Goal: Task Accomplishment & Management: Manage account settings

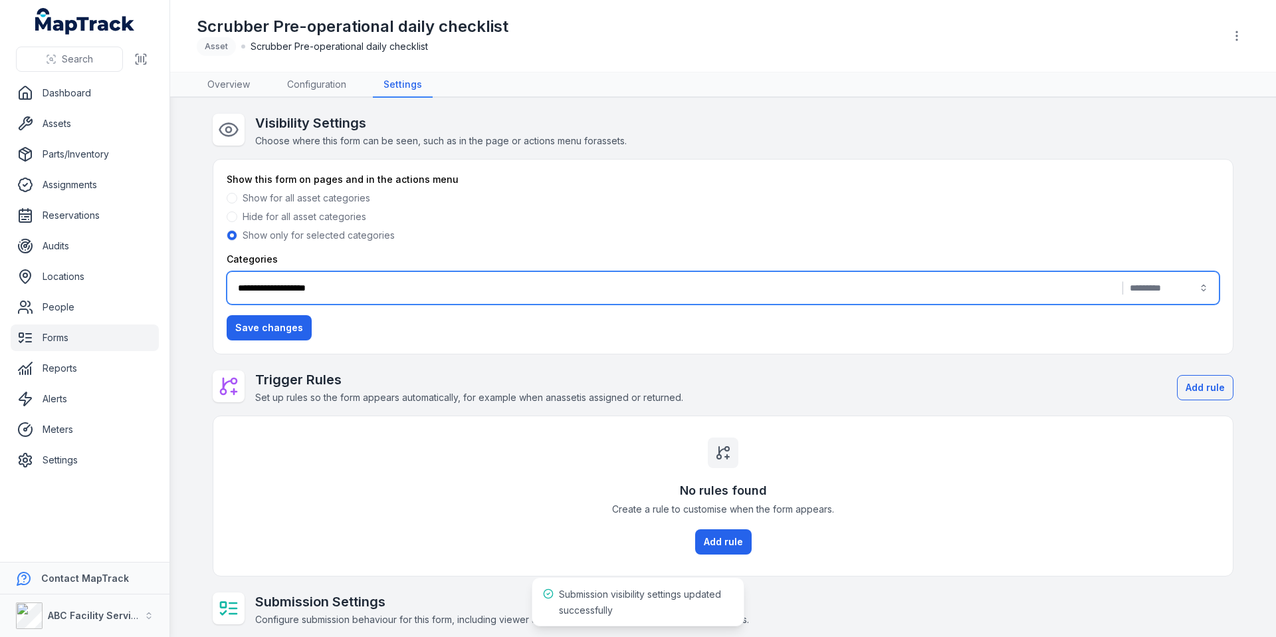
scroll to position [112, 0]
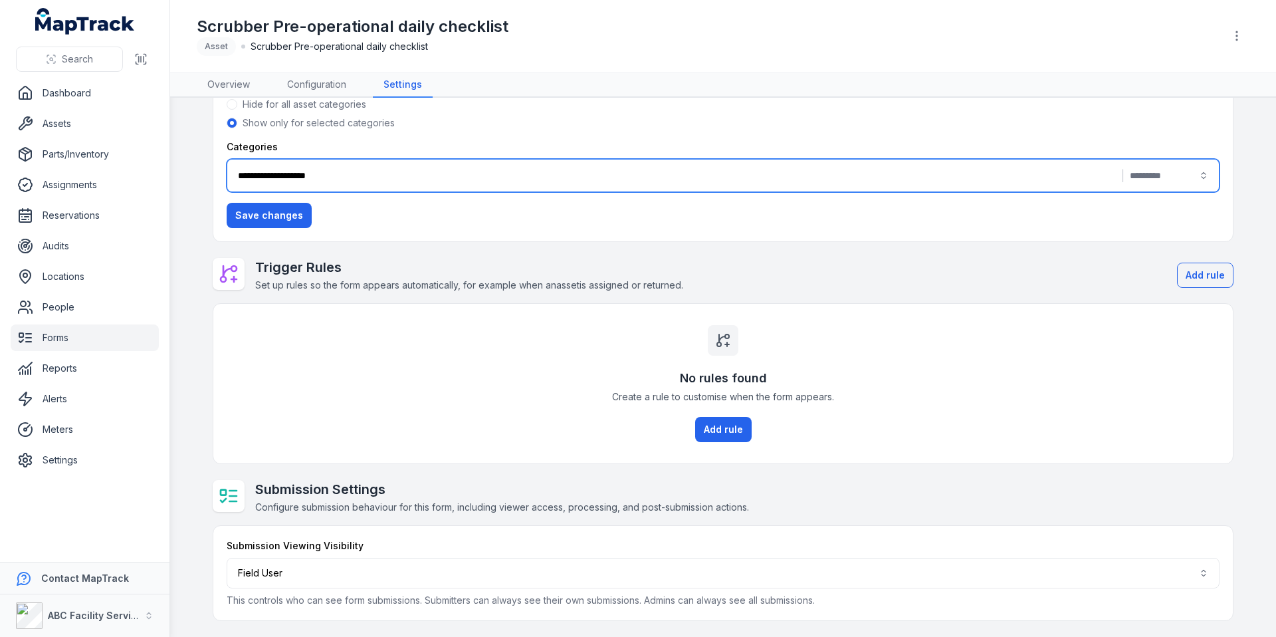
click at [433, 582] on button "Field User ******" at bounding box center [723, 573] width 993 height 31
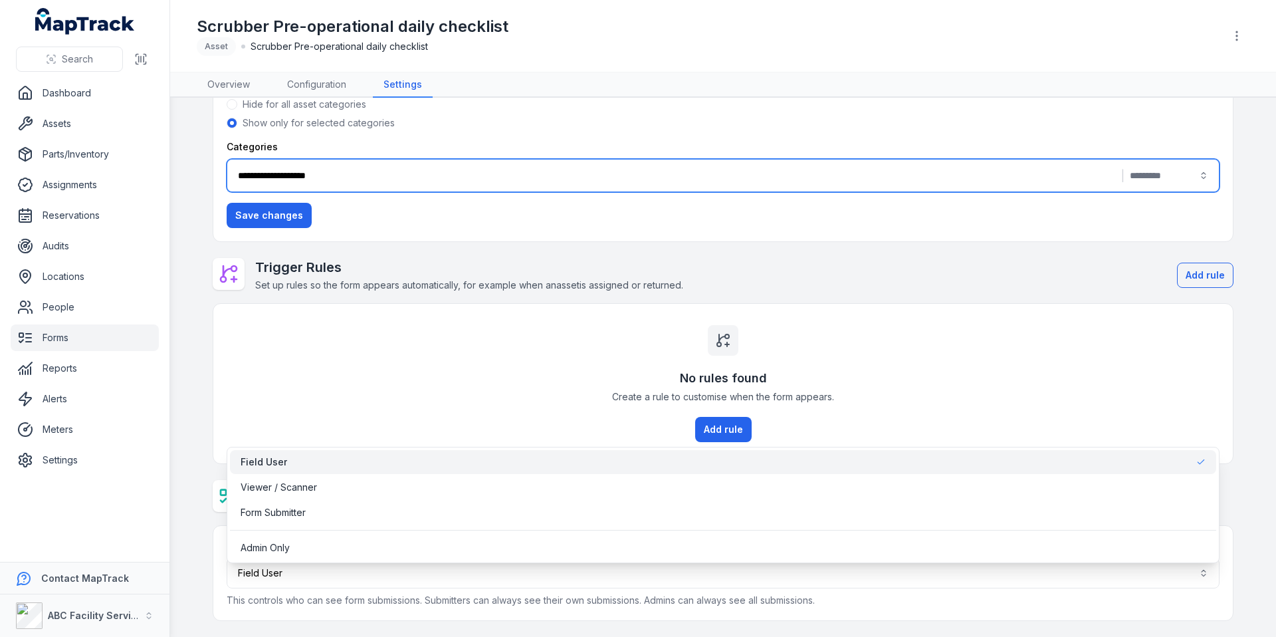
click at [459, 403] on div "**********" at bounding box center [723, 310] width 1021 height 619
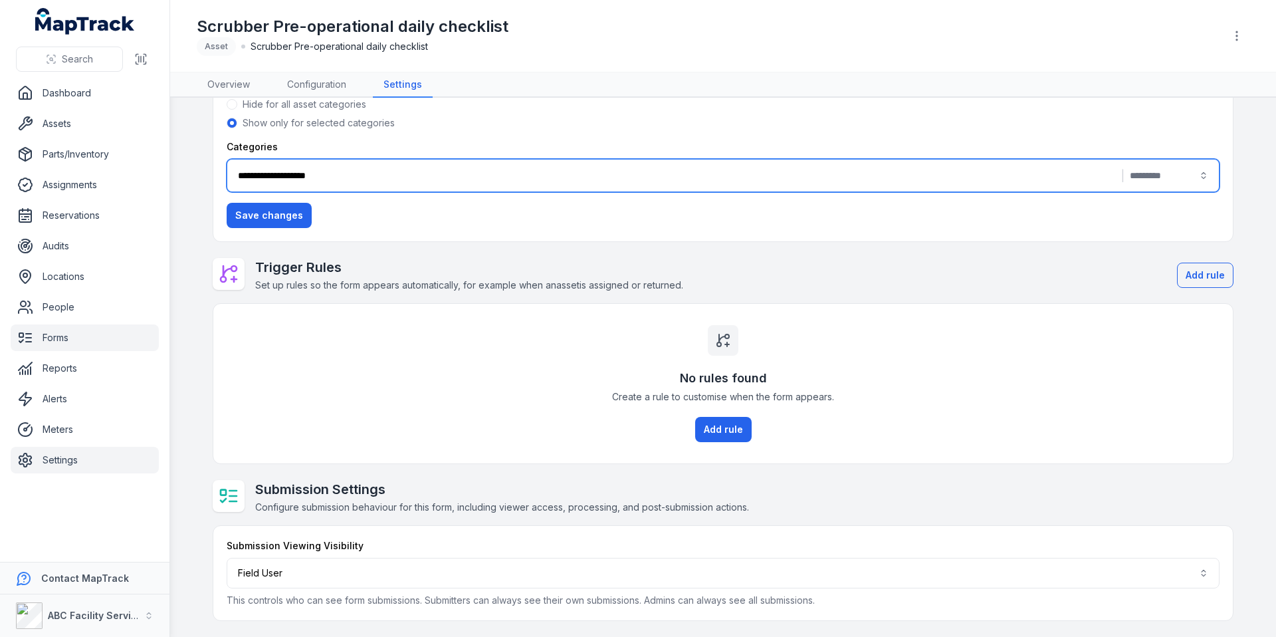
click at [126, 463] on link "Settings" at bounding box center [85, 460] width 148 height 27
click at [454, 390] on div "No rules found Create a rule to customise when the form appears. Add rule" at bounding box center [723, 384] width 1020 height 160
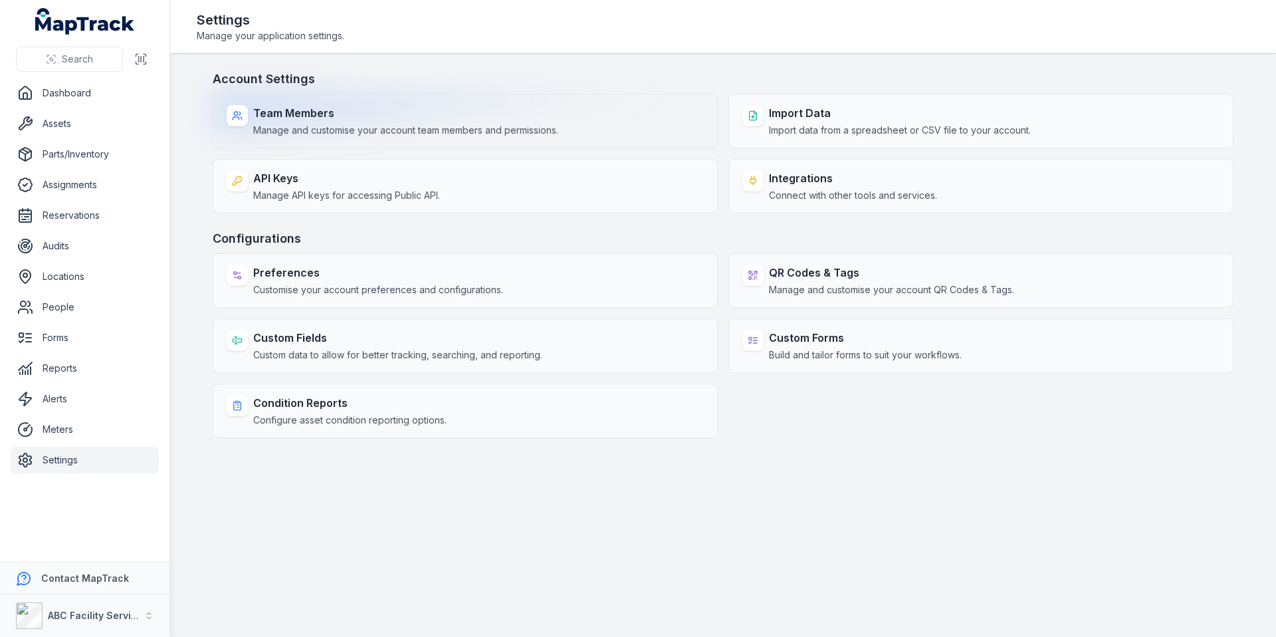
click at [552, 127] on span "Manage and customise your account team members and permissions." at bounding box center [405, 130] width 305 height 13
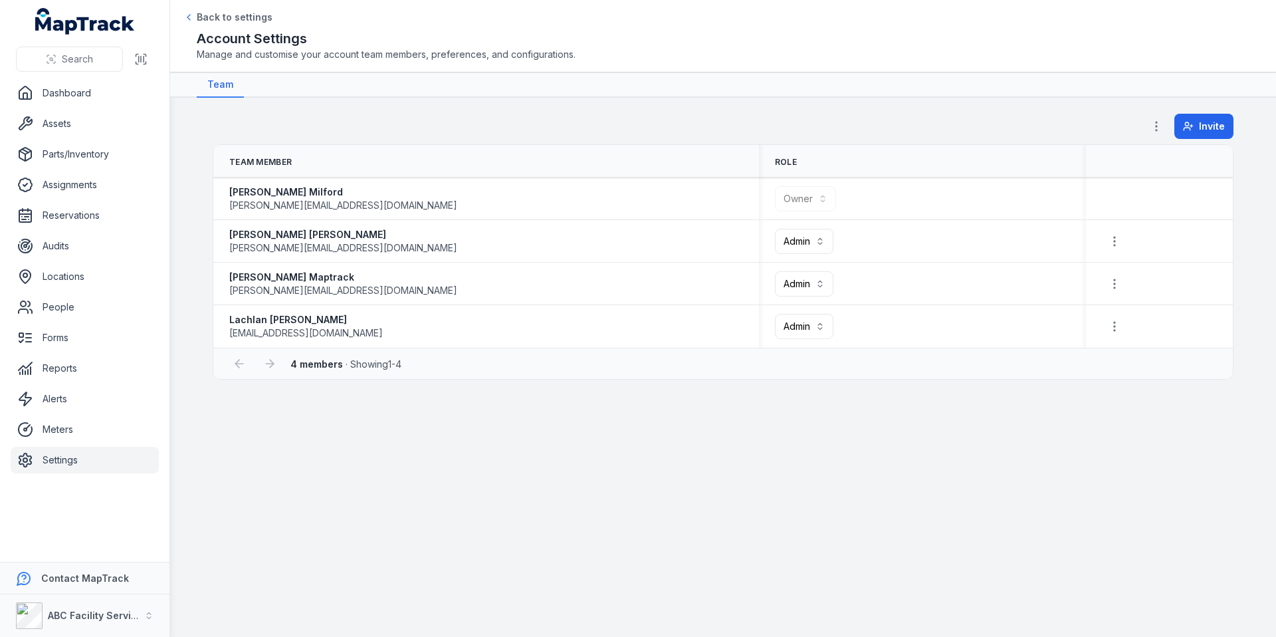
click at [1162, 125] on icon "button" at bounding box center [1156, 126] width 13 height 13
click at [1089, 158] on div "Permissions" at bounding box center [1090, 162] width 149 height 24
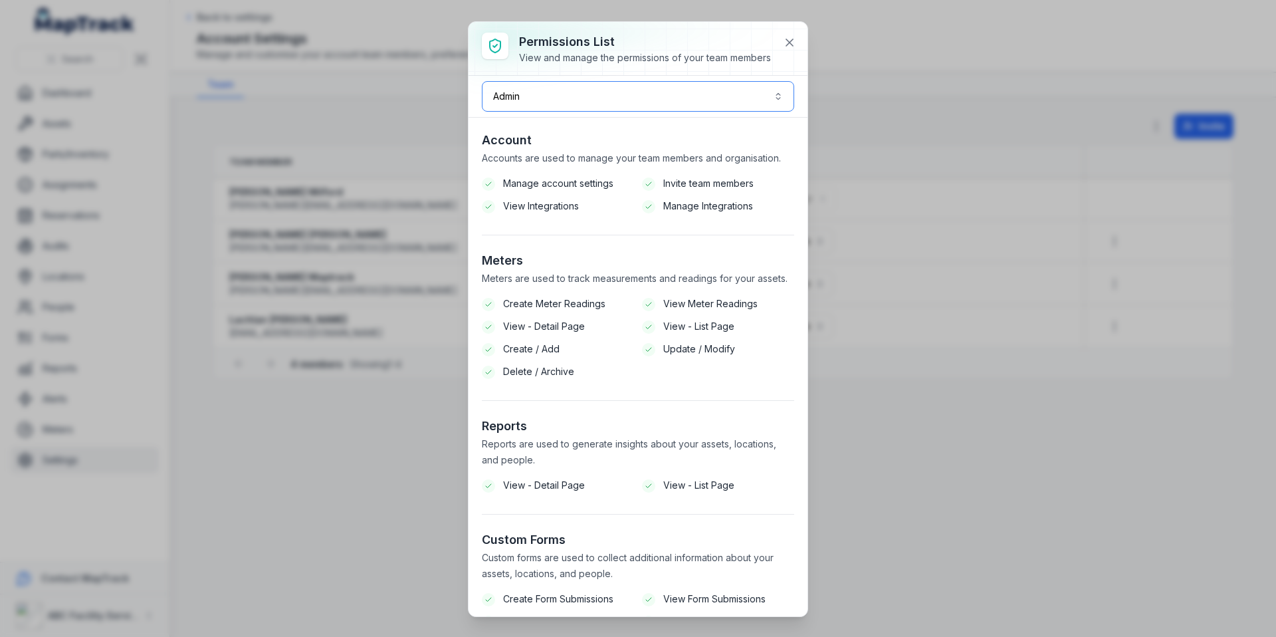
click at [667, 110] on button "Admin *****" at bounding box center [638, 96] width 312 height 31
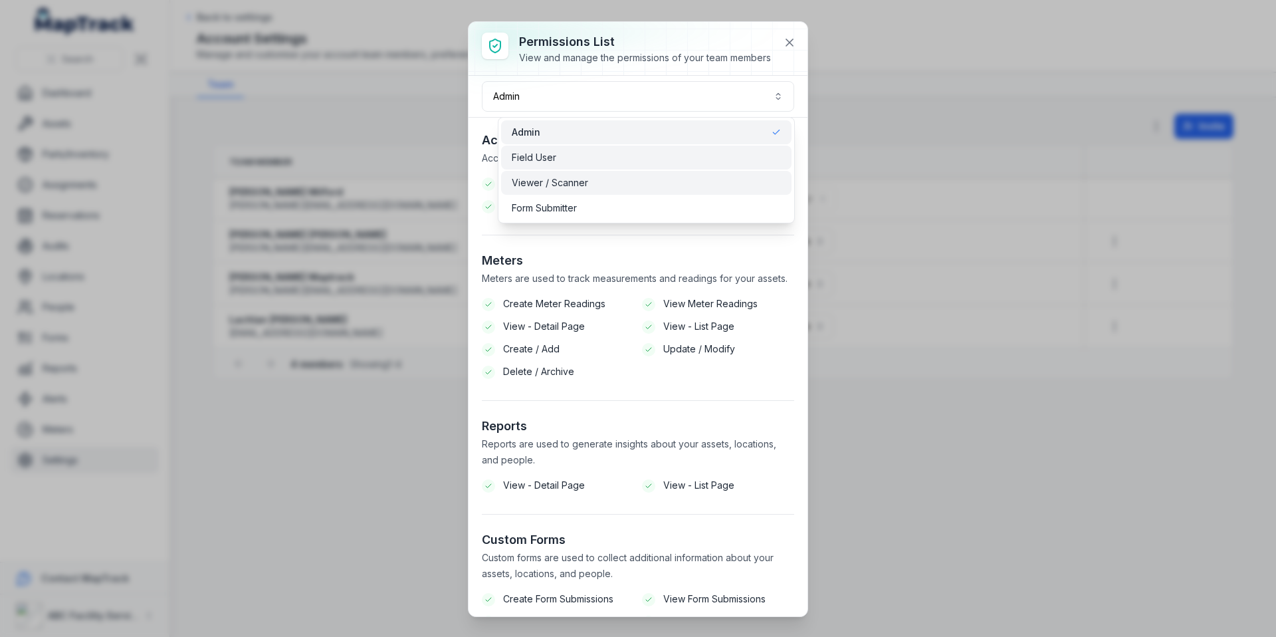
click at [623, 167] on div "Field User" at bounding box center [646, 158] width 290 height 24
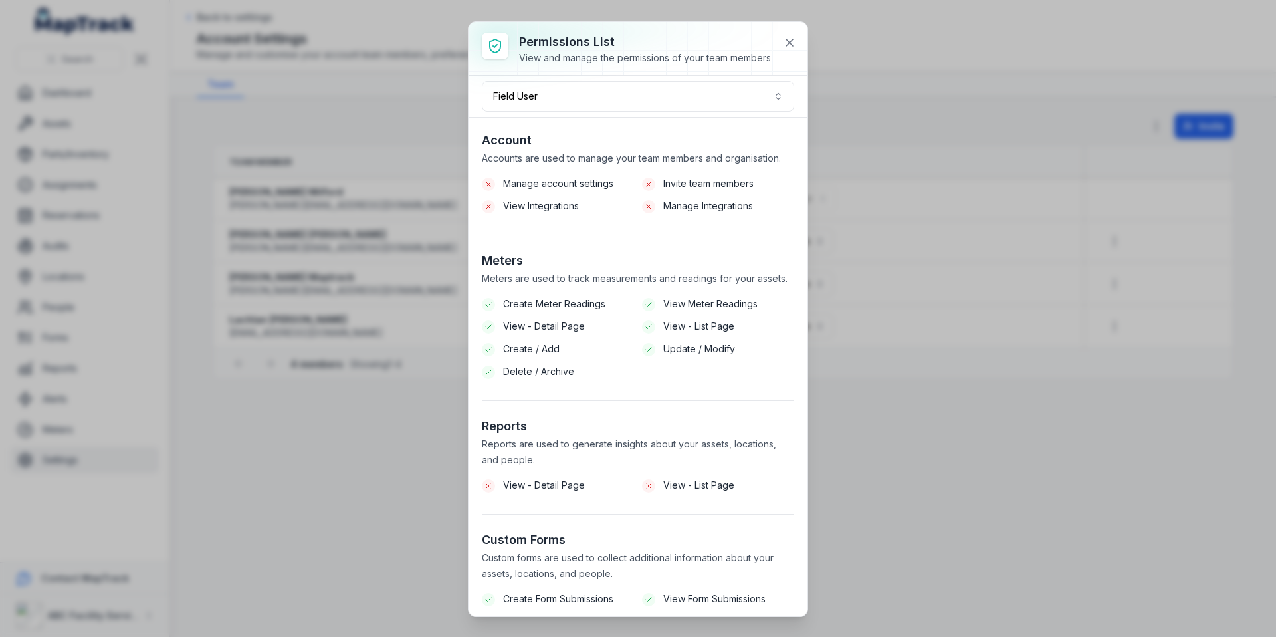
click at [607, 221] on section "Account Accounts are used to manage your team members and organisation. Manage …" at bounding box center [638, 183] width 312 height 104
click at [782, 34] on button at bounding box center [789, 42] width 25 height 25
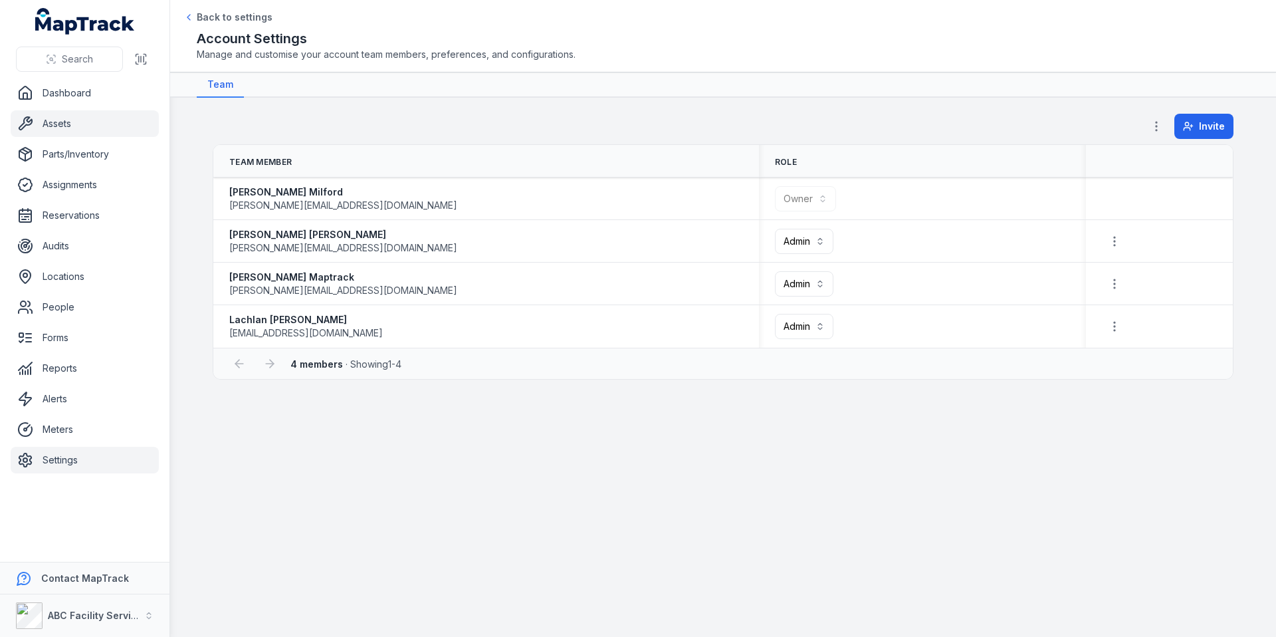
click at [105, 128] on link "Assets" at bounding box center [85, 123] width 148 height 27
click at [62, 331] on link "Forms" at bounding box center [85, 337] width 148 height 27
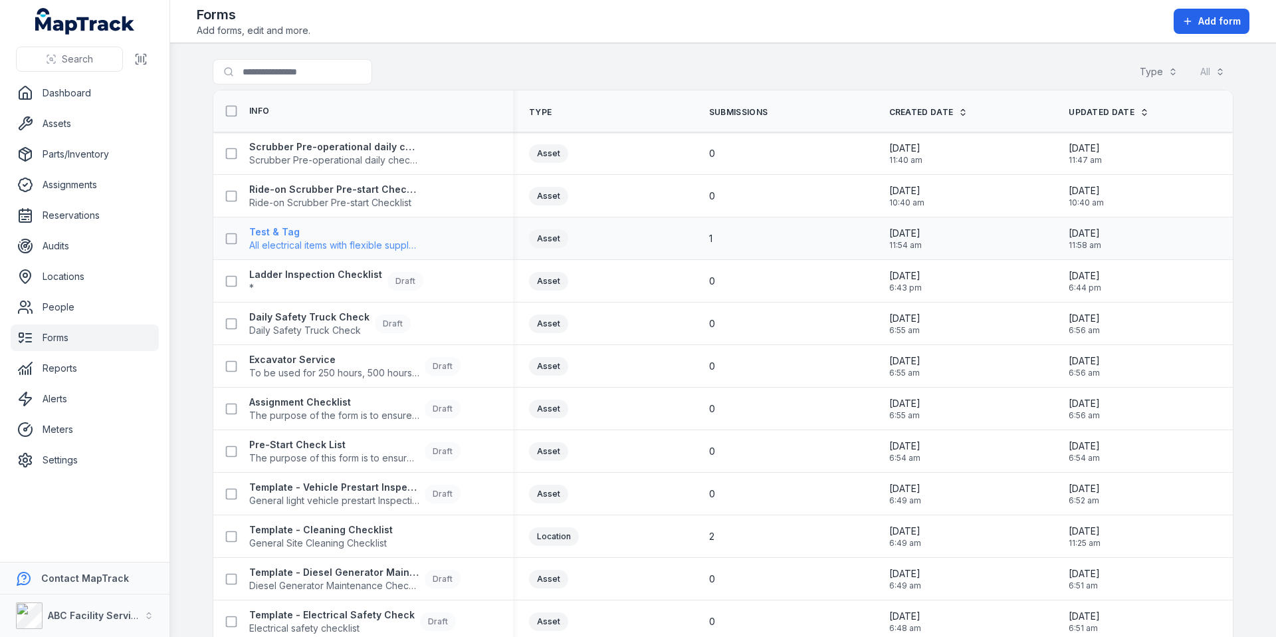
click at [320, 240] on span "All electrical items with flexible supply cord and plug top to 240v or 415v vol…" at bounding box center [334, 245] width 170 height 13
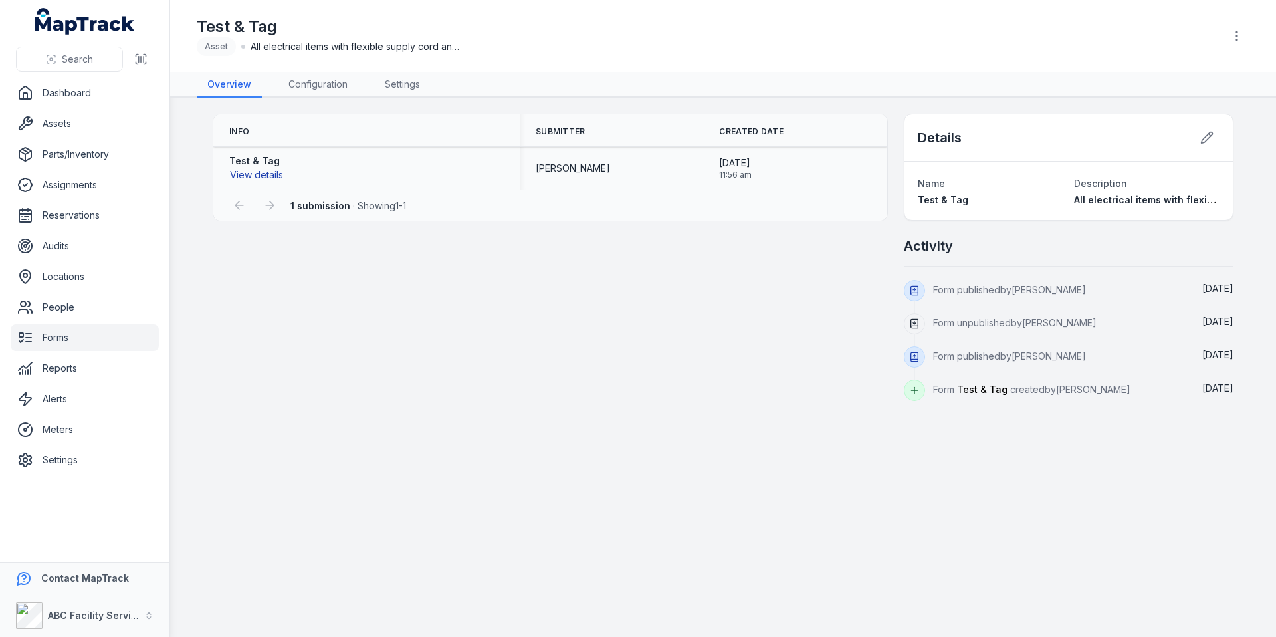
click at [264, 177] on button "View details" at bounding box center [256, 174] width 55 height 15
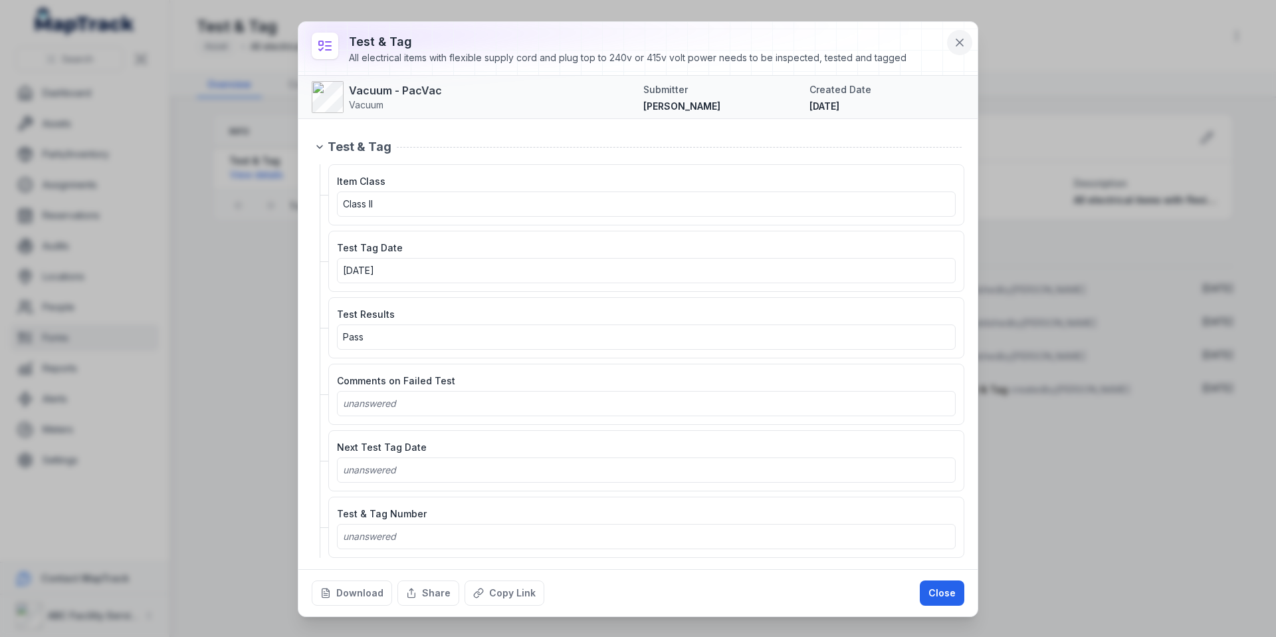
click at [958, 36] on icon at bounding box center [959, 42] width 13 height 13
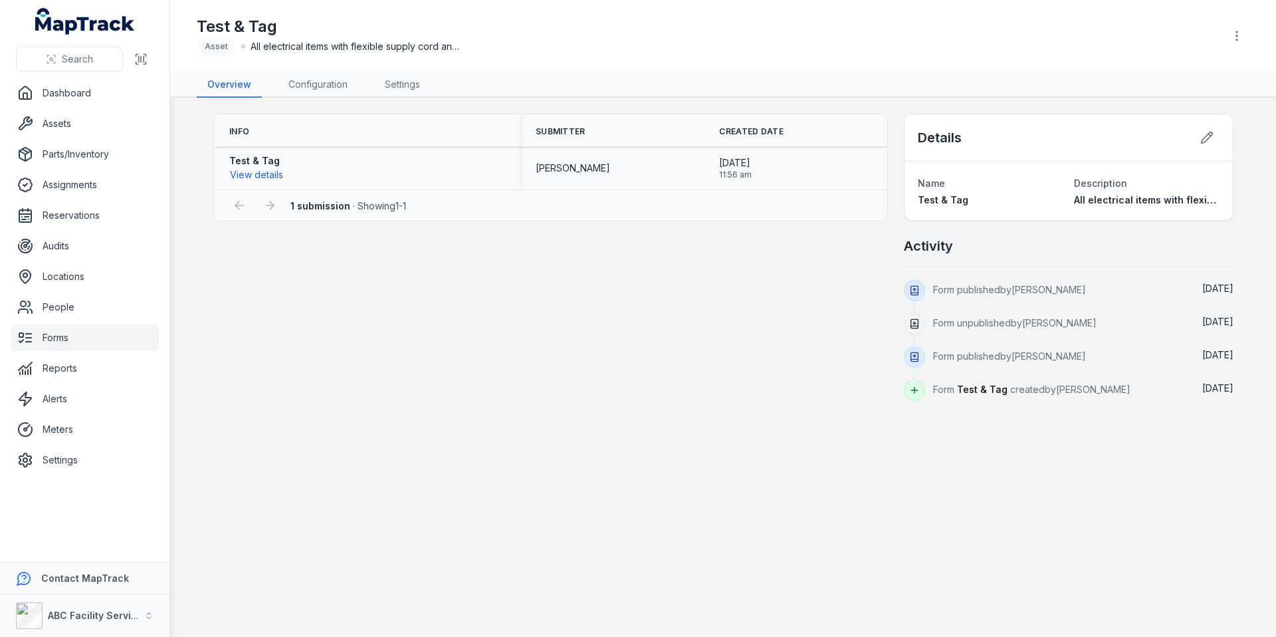
click at [579, 171] on span "[PERSON_NAME]" at bounding box center [573, 168] width 74 height 13
click at [737, 158] on span "[DATE]" at bounding box center [735, 162] width 33 height 13
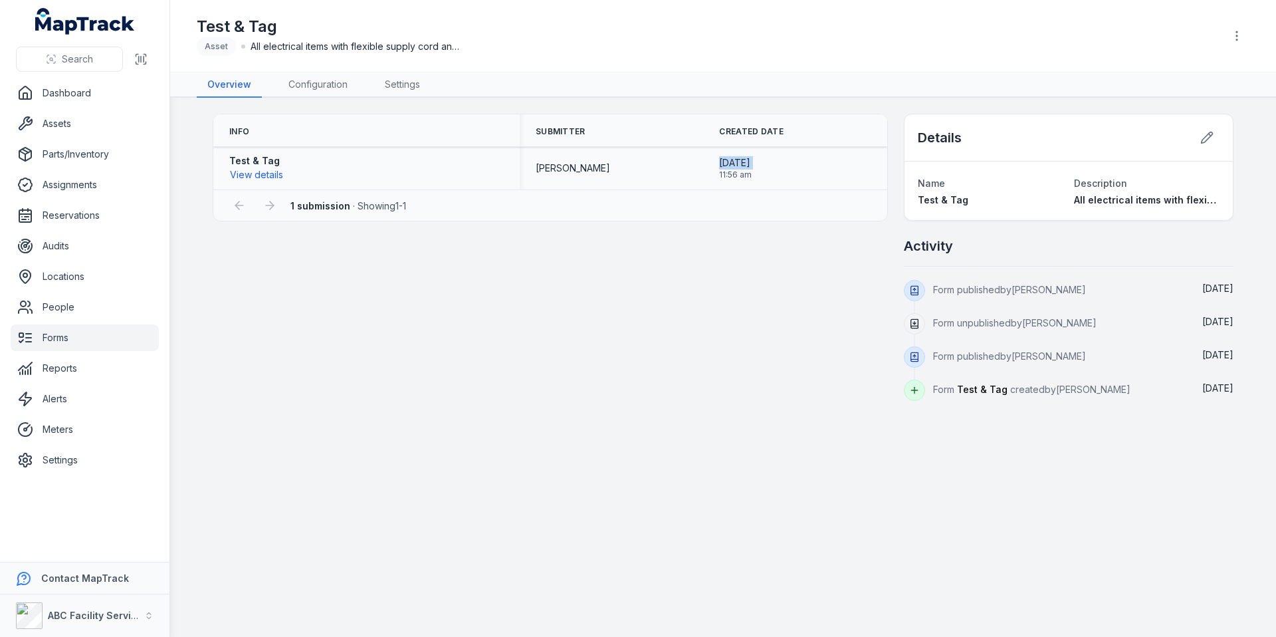
click at [737, 158] on span "[DATE]" at bounding box center [735, 162] width 33 height 13
click at [606, 156] on div "[PERSON_NAME]" at bounding box center [612, 168] width 184 height 24
click at [263, 175] on button "View details" at bounding box center [256, 174] width 55 height 15
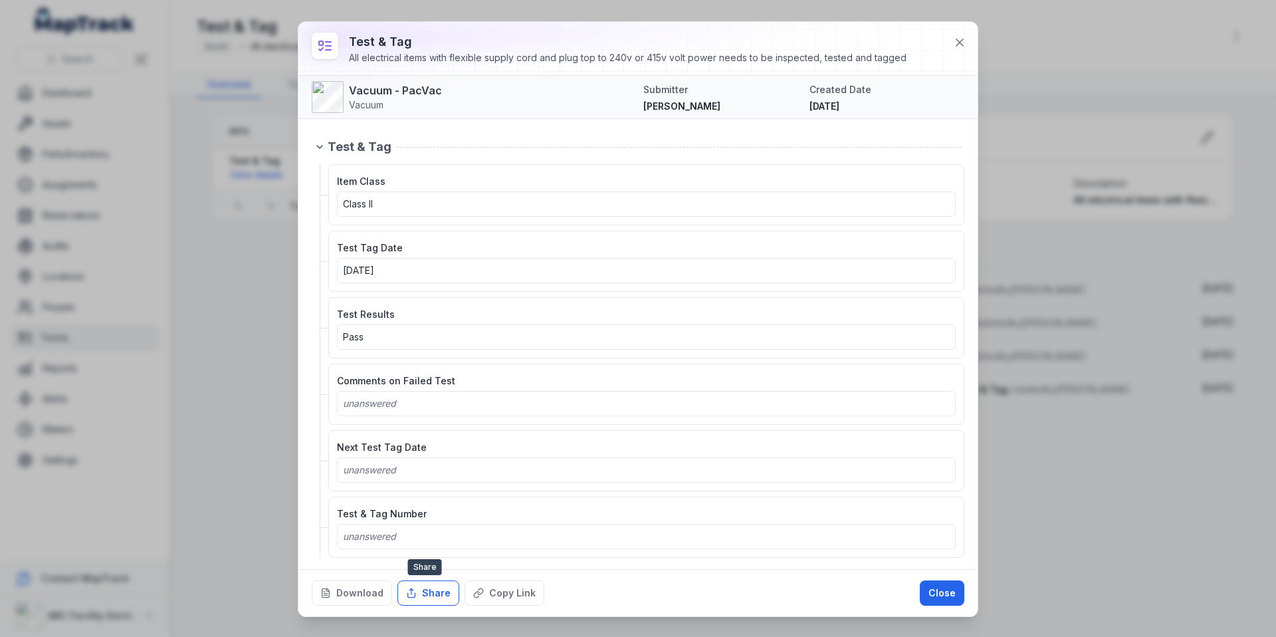
click at [406, 600] on button "Share" at bounding box center [428, 592] width 62 height 25
click at [582, 301] on div "Test Results Pass" at bounding box center [646, 327] width 636 height 61
click at [352, 597] on button "Download" at bounding box center [352, 592] width 80 height 25
click at [223, 277] on div "Test & Tag All electrical items with flexible supply cord and plug top to 240v …" at bounding box center [638, 318] width 1276 height 637
click at [937, 595] on button "Close" at bounding box center [942, 592] width 45 height 25
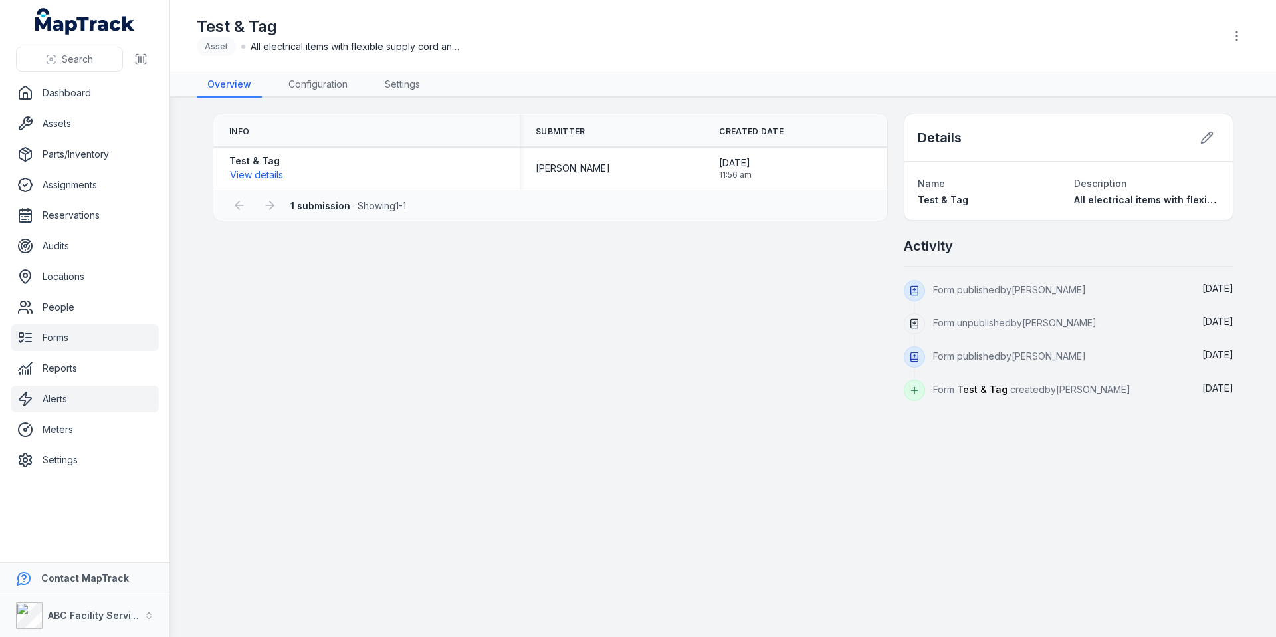
click at [80, 404] on link "Alerts" at bounding box center [85, 398] width 148 height 27
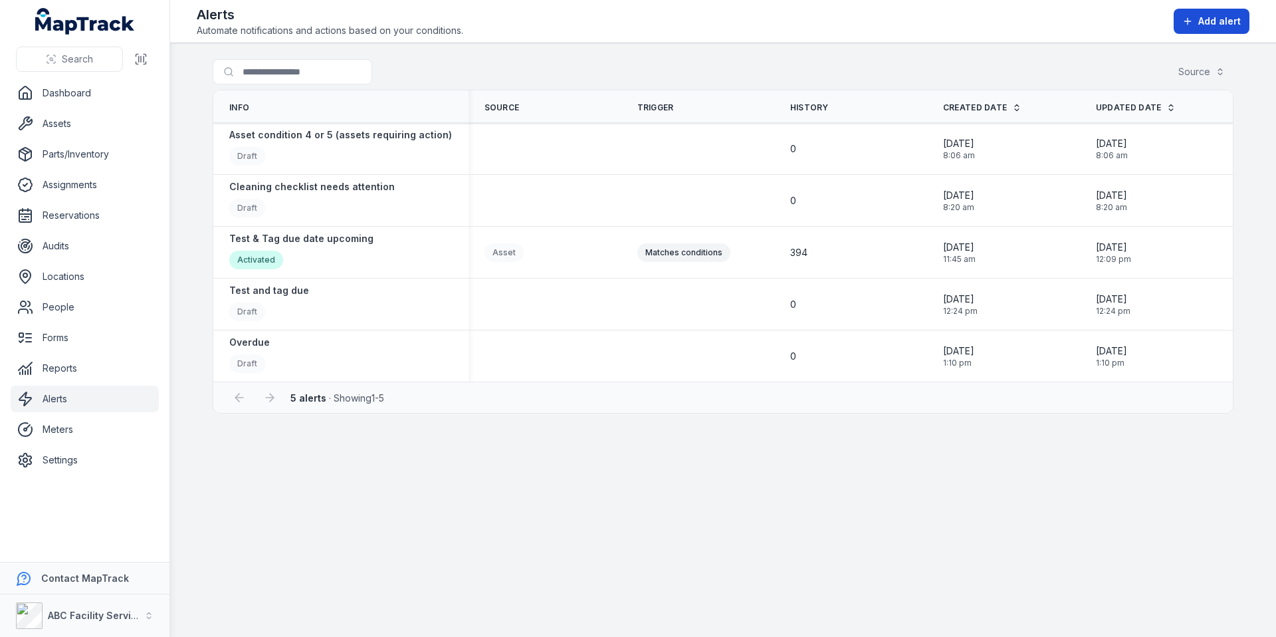
click at [1186, 28] on button "Add alert" at bounding box center [1212, 21] width 76 height 25
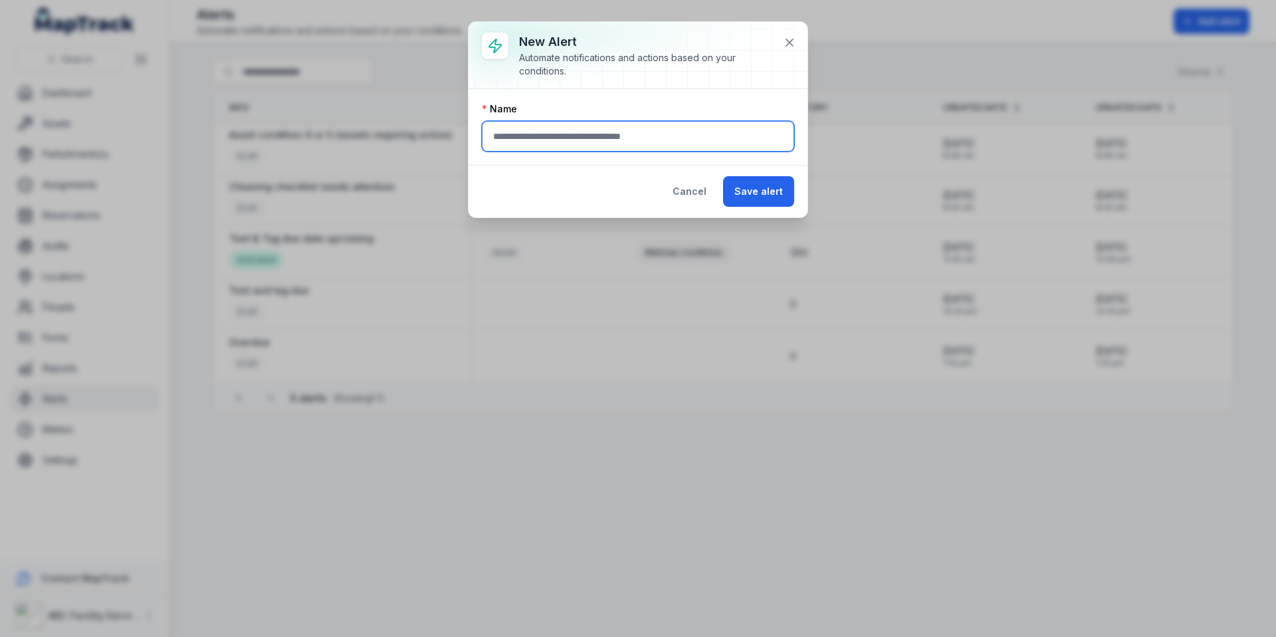
click at [704, 149] on input "text" at bounding box center [638, 136] width 312 height 31
click at [718, 84] on div at bounding box center [638, 55] width 339 height 66
click at [621, 136] on input "text" at bounding box center [638, 136] width 312 height 31
click at [584, 137] on input "**********" at bounding box center [638, 136] width 312 height 31
type input "**********"
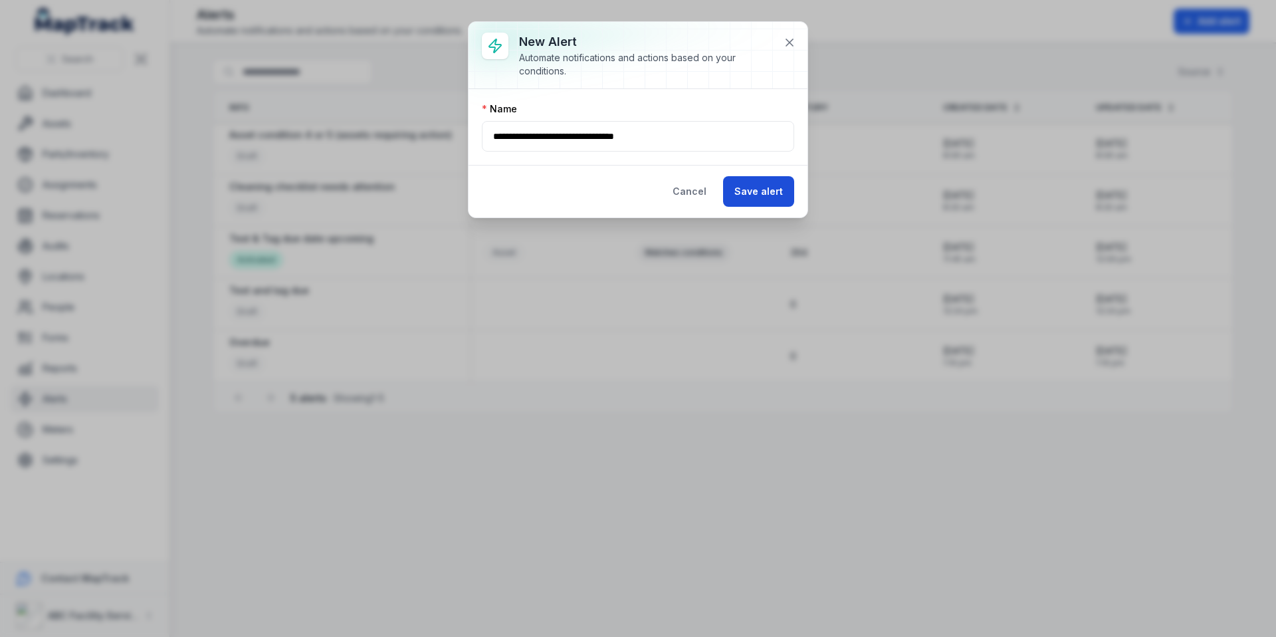
click at [782, 206] on button "Save alert" at bounding box center [758, 191] width 71 height 31
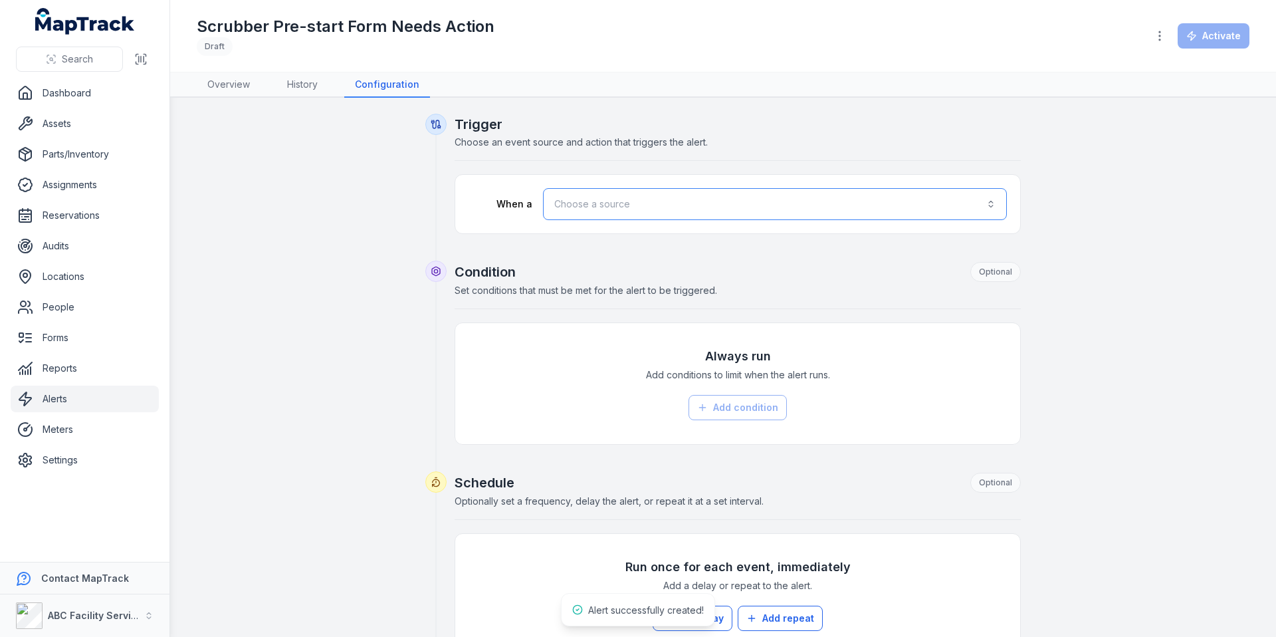
click at [766, 209] on button "Choose a source" at bounding box center [775, 204] width 464 height 32
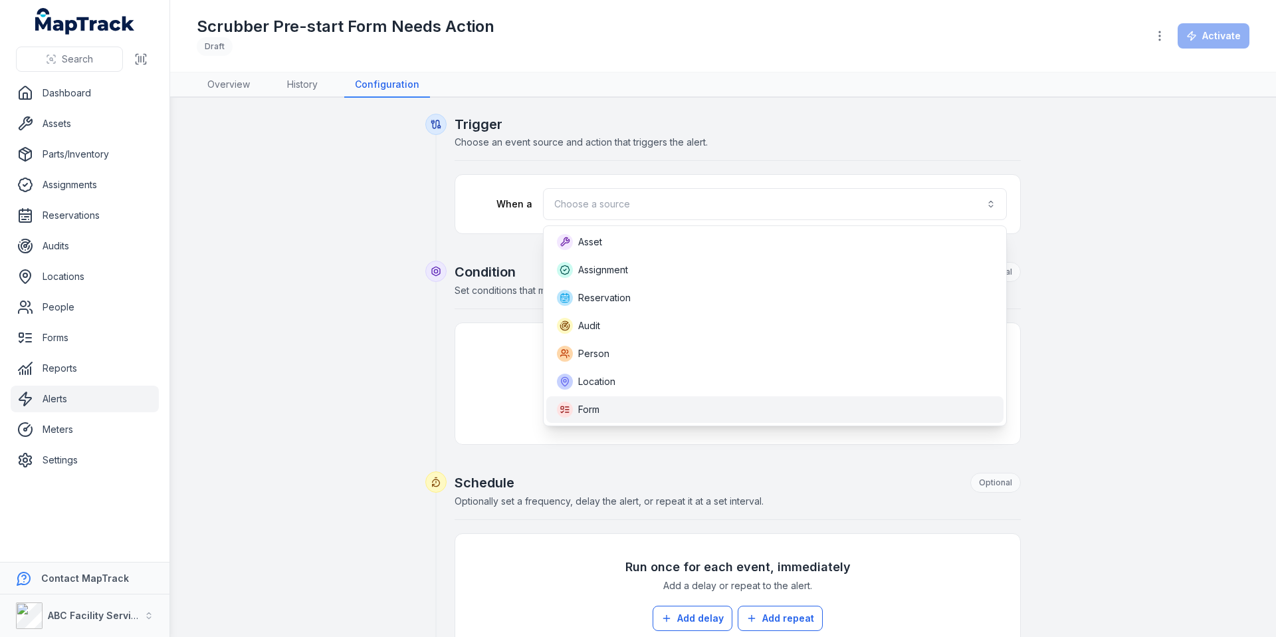
click at [669, 413] on div "Form" at bounding box center [775, 409] width 436 height 16
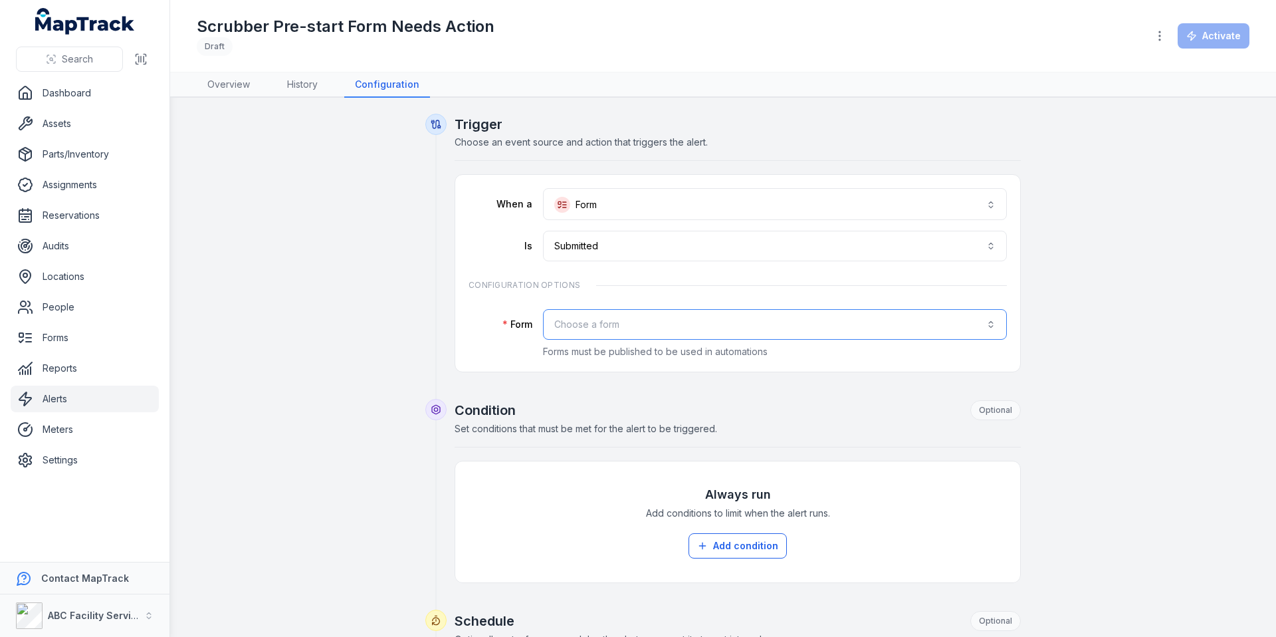
click at [925, 318] on button "Choose a form" at bounding box center [775, 324] width 464 height 31
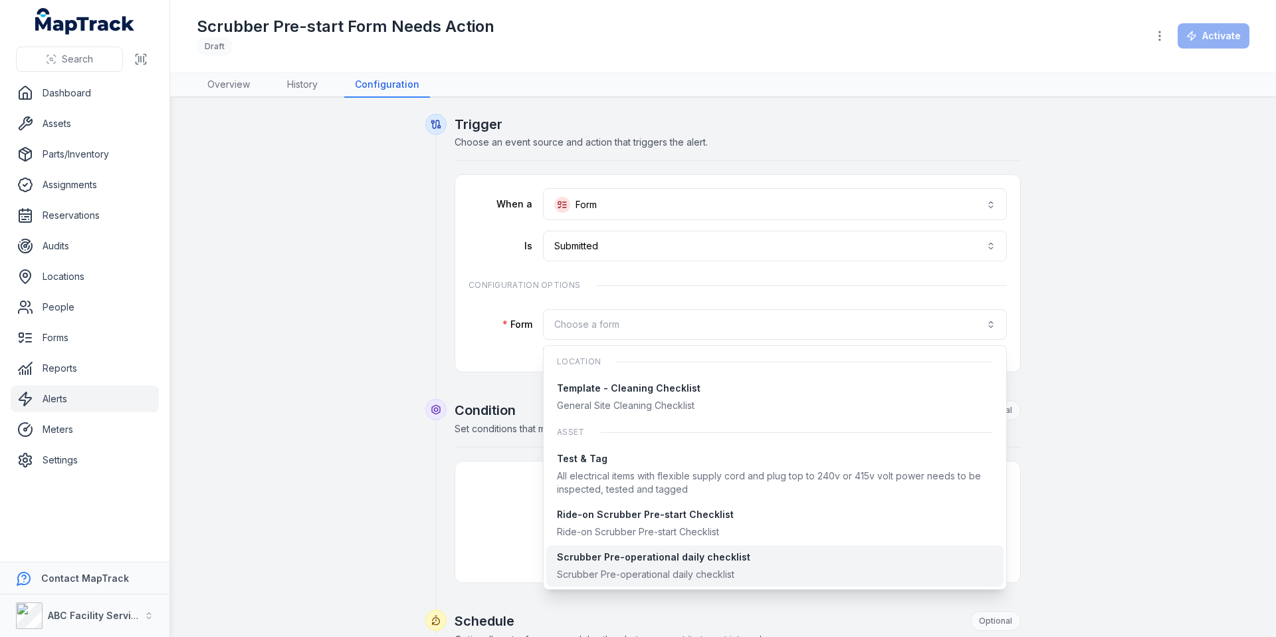
click at [855, 545] on div "Scrubber Pre-operational daily checklist Scrubber Pre-operational daily checkli…" at bounding box center [774, 565] width 457 height 41
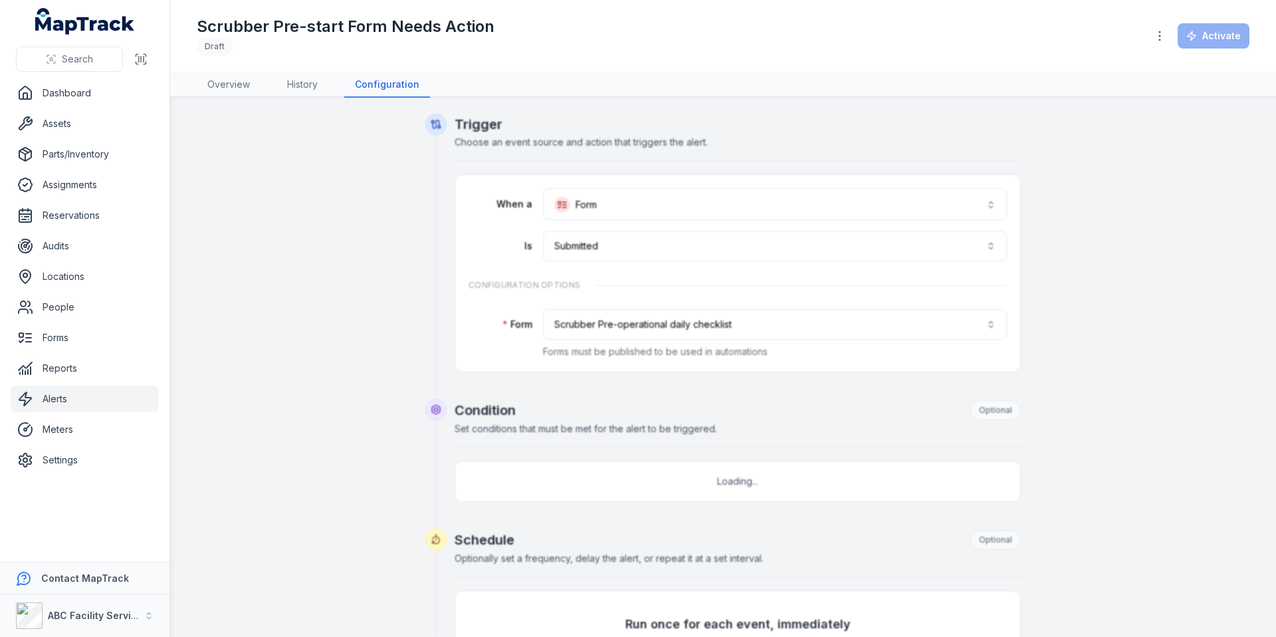
click at [1075, 405] on div "**********" at bounding box center [723, 547] width 1021 height 867
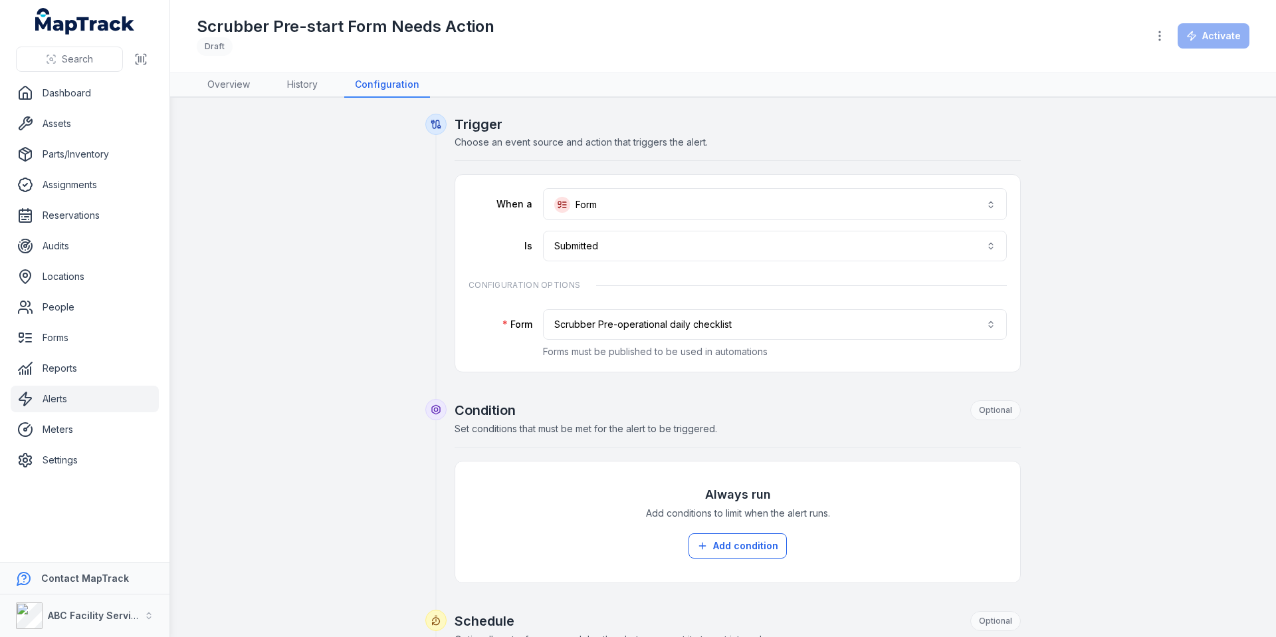
scroll to position [124, 0]
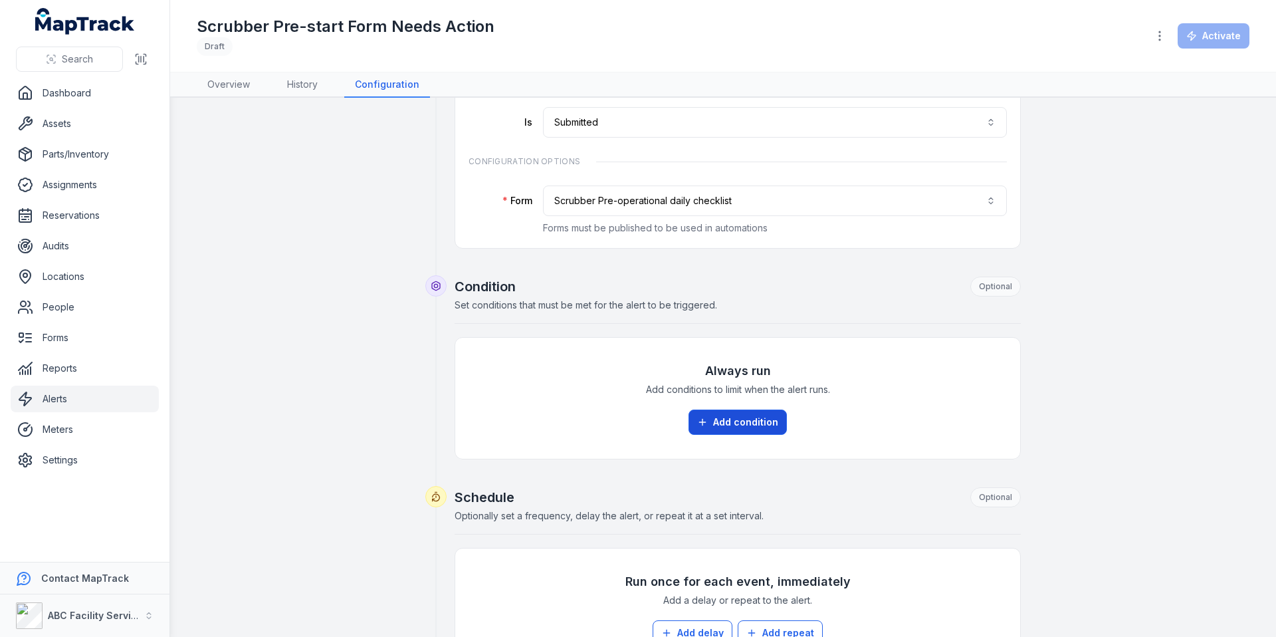
click at [771, 423] on button "Add condition" at bounding box center [738, 421] width 98 height 25
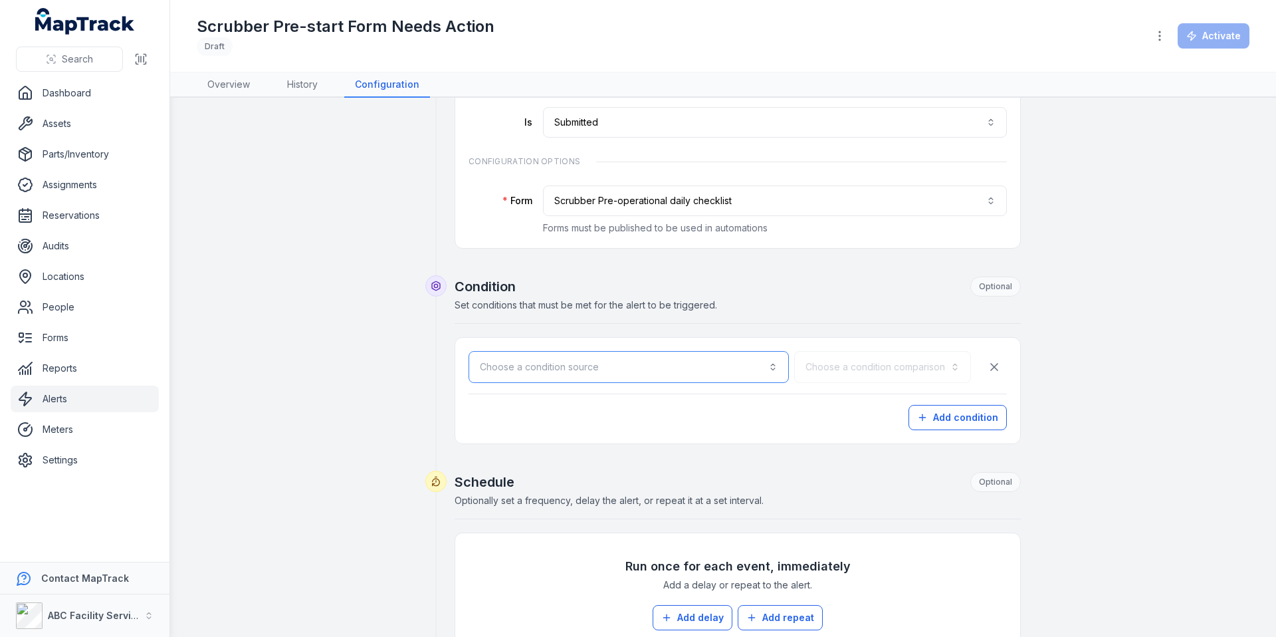
click at [681, 376] on button "Choose a condition source" at bounding box center [629, 367] width 320 height 32
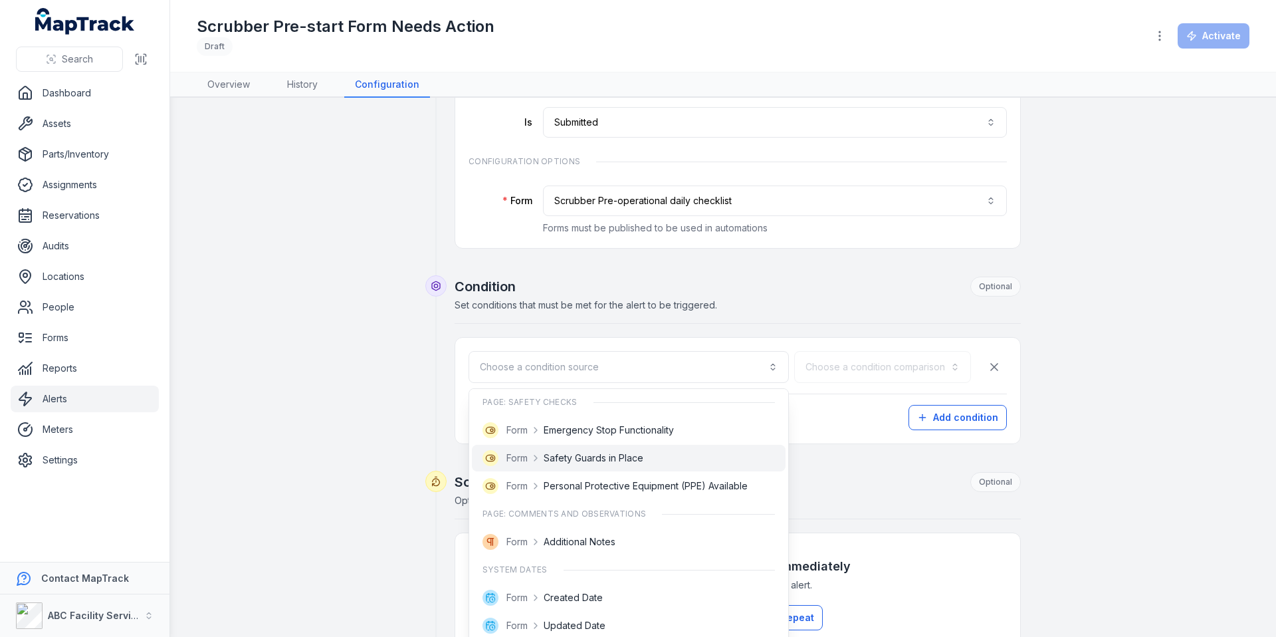
scroll to position [128, 0]
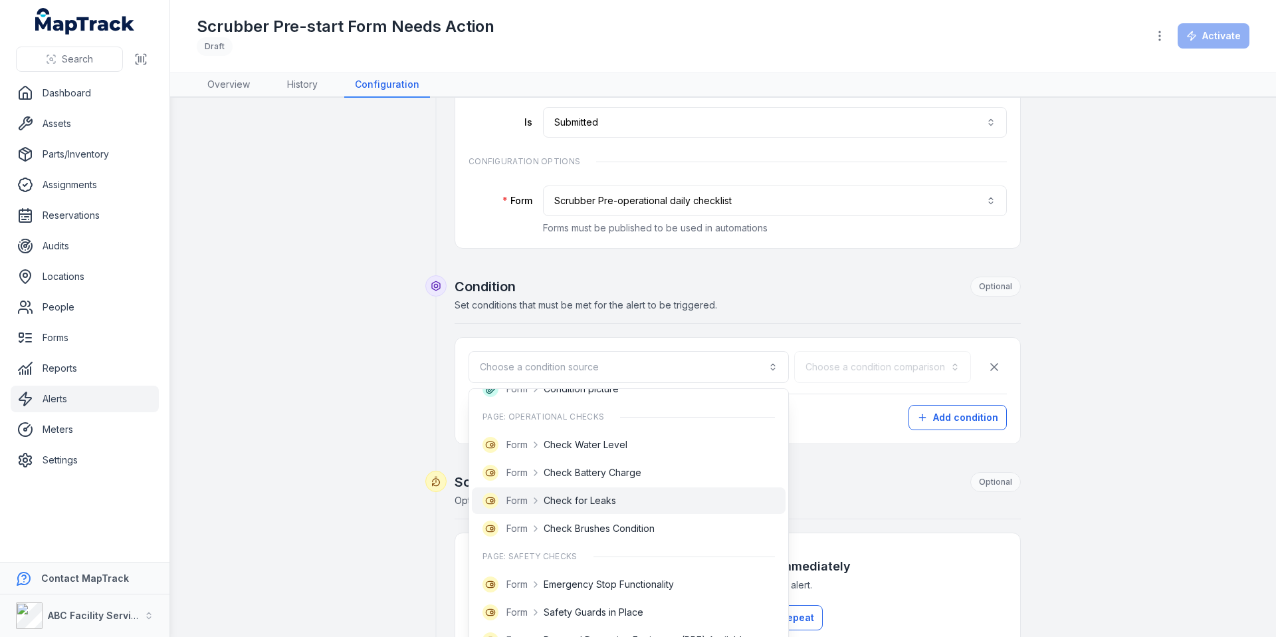
click at [660, 494] on div "Form Check for Leaks" at bounding box center [629, 501] width 292 height 16
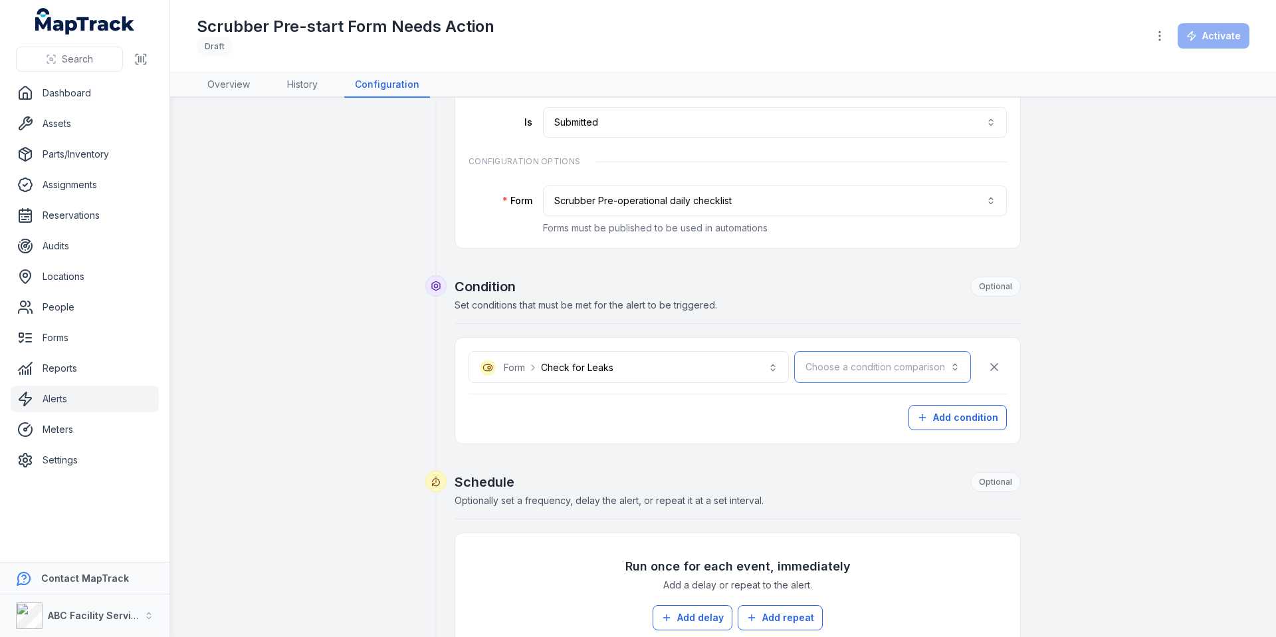
click at [845, 378] on button "Choose a condition comparison" at bounding box center [882, 367] width 177 height 32
click at [864, 401] on div "Is" at bounding box center [913, 403] width 112 height 24
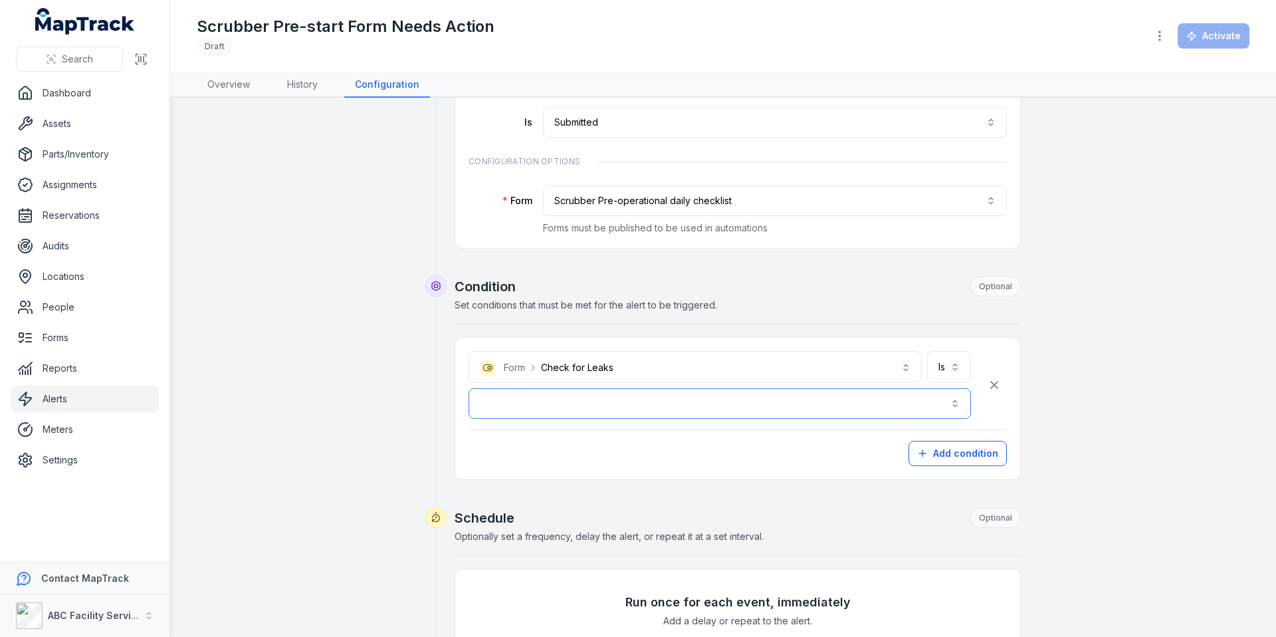
click at [767, 416] on button "button" at bounding box center [720, 403] width 502 height 31
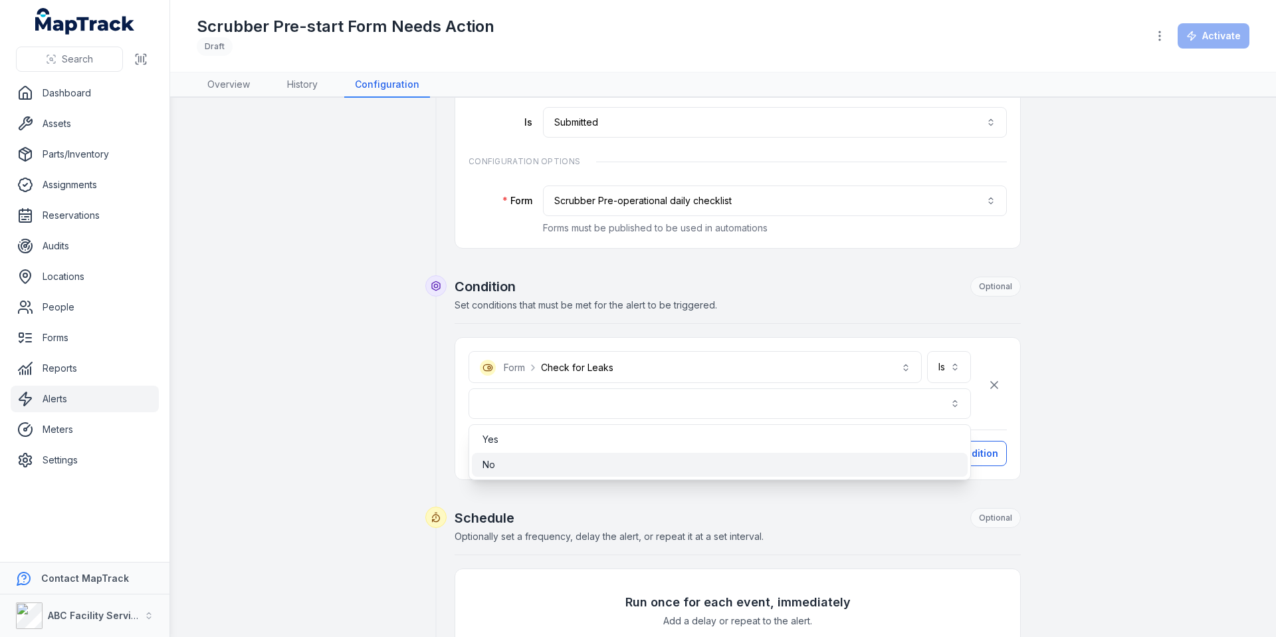
click at [711, 463] on div "No" at bounding box center [720, 464] width 475 height 13
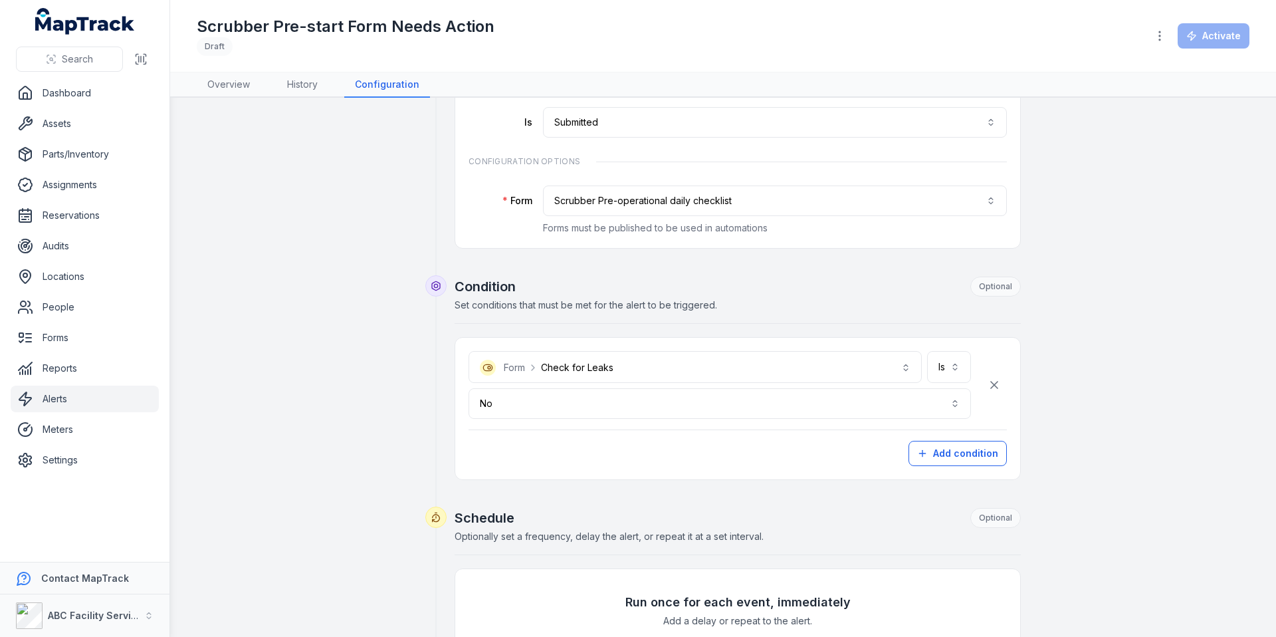
click at [713, 463] on div "Add condition" at bounding box center [738, 453] width 538 height 25
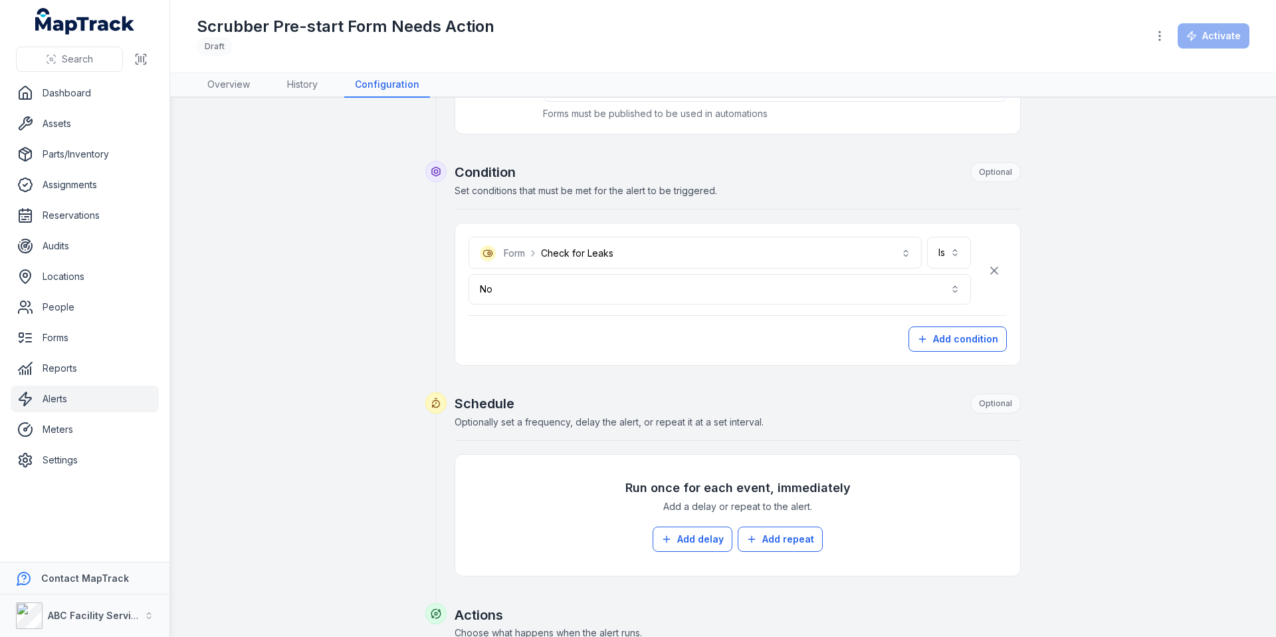
scroll to position [345, 0]
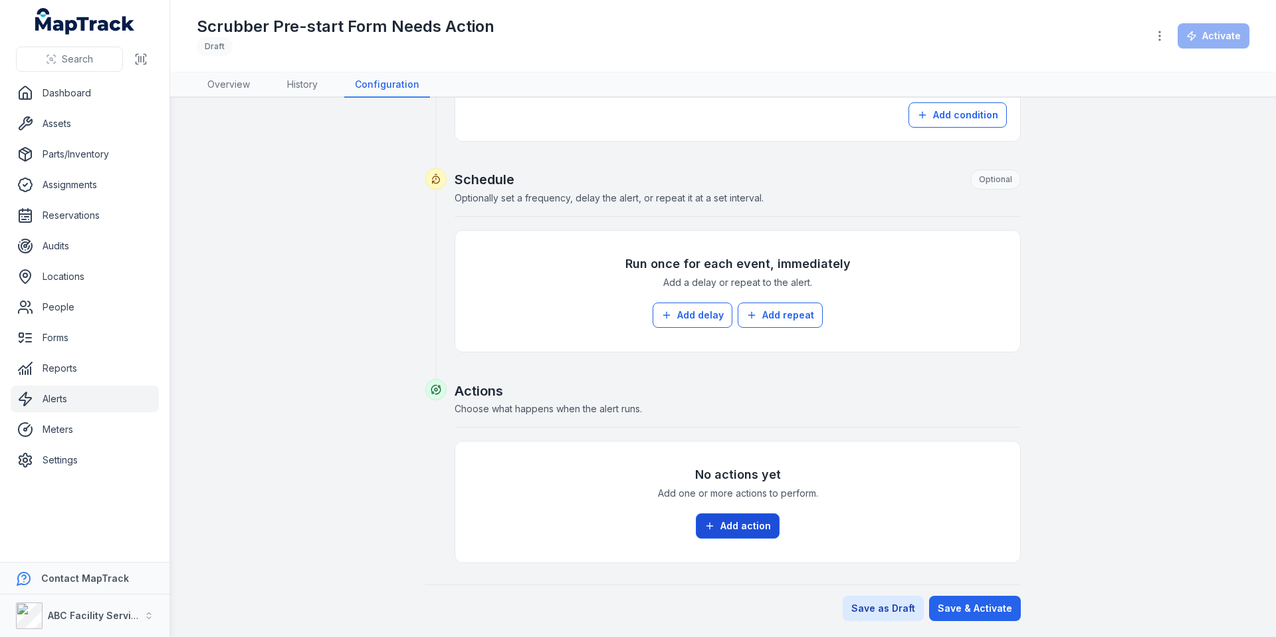
click at [719, 513] on button "Add action" at bounding box center [738, 525] width 84 height 25
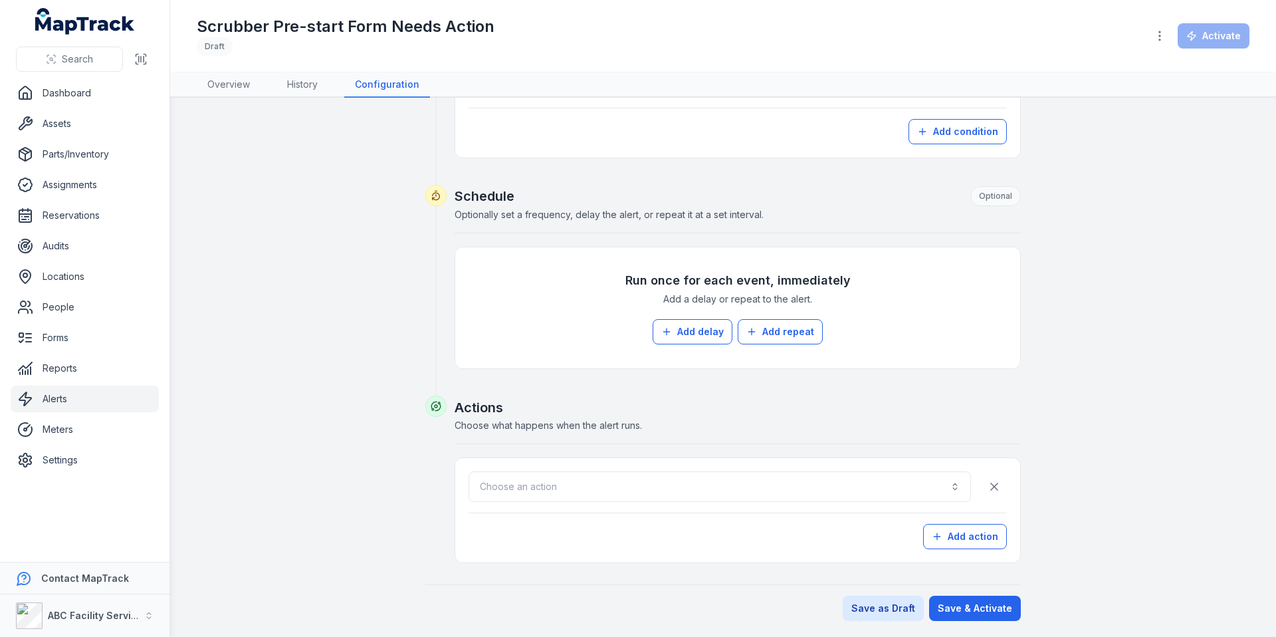
scroll to position [445, 0]
click at [714, 473] on button "Choose an action" at bounding box center [720, 486] width 502 height 31
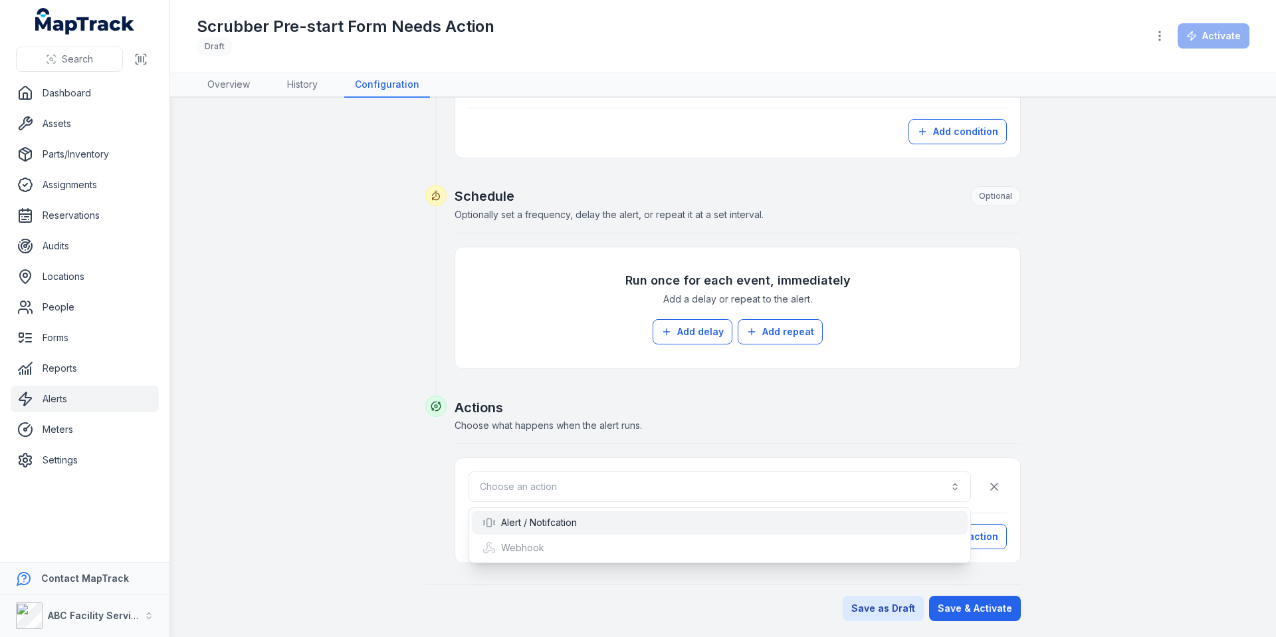
click at [633, 525] on div "Alert / Notifcation" at bounding box center [720, 522] width 475 height 13
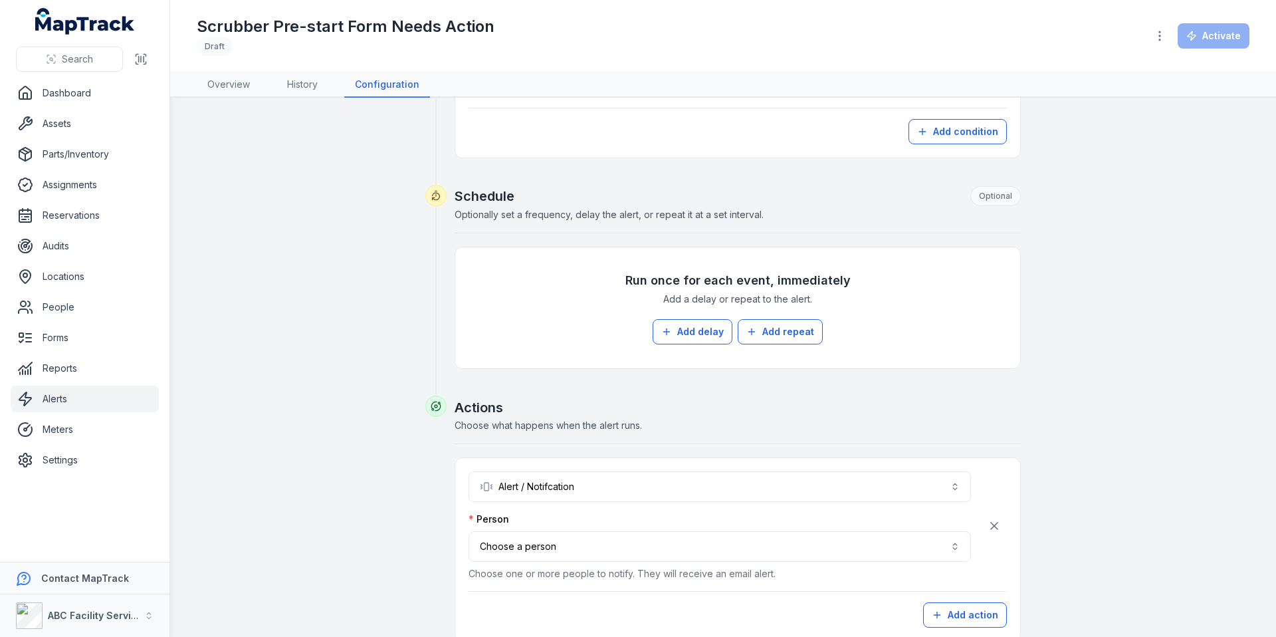
click at [636, 530] on div "Person Choose a person Choose one or more people to notify. They will receive a…" at bounding box center [720, 546] width 502 height 68
click at [634, 544] on button "Choose a person" at bounding box center [720, 546] width 502 height 31
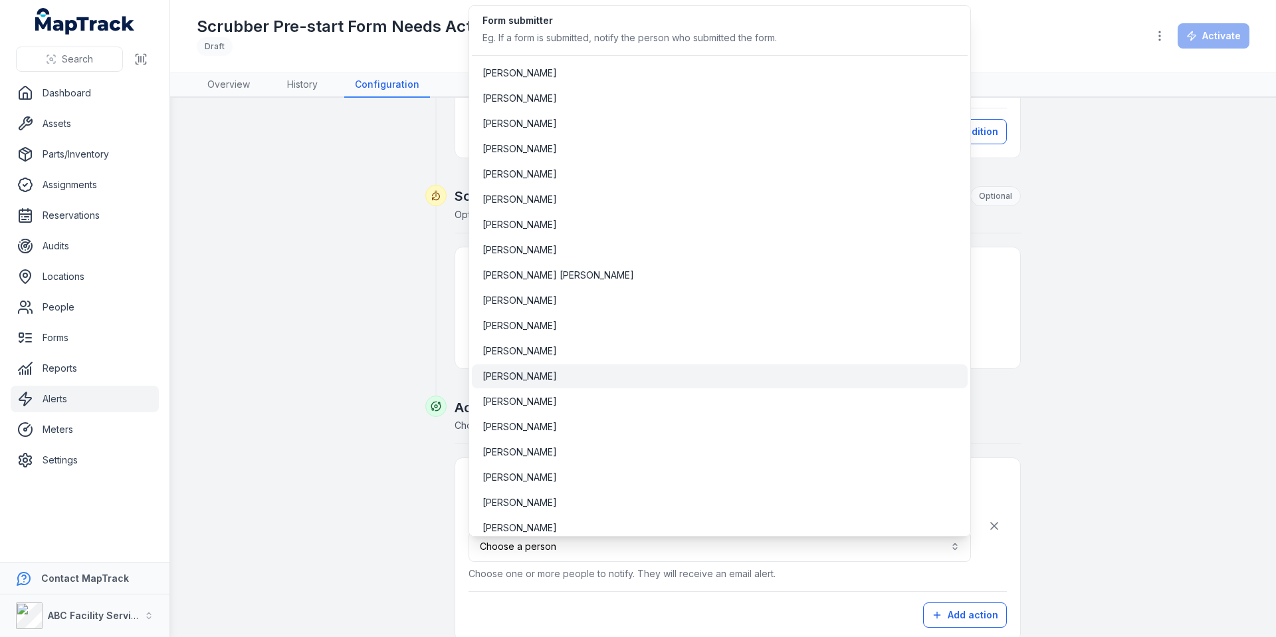
click at [665, 377] on div "[PERSON_NAME]" at bounding box center [720, 376] width 475 height 13
click at [685, 320] on div "[PERSON_NAME]" at bounding box center [720, 325] width 475 height 13
click at [314, 214] on div "**********" at bounding box center [723, 183] width 1021 height 1031
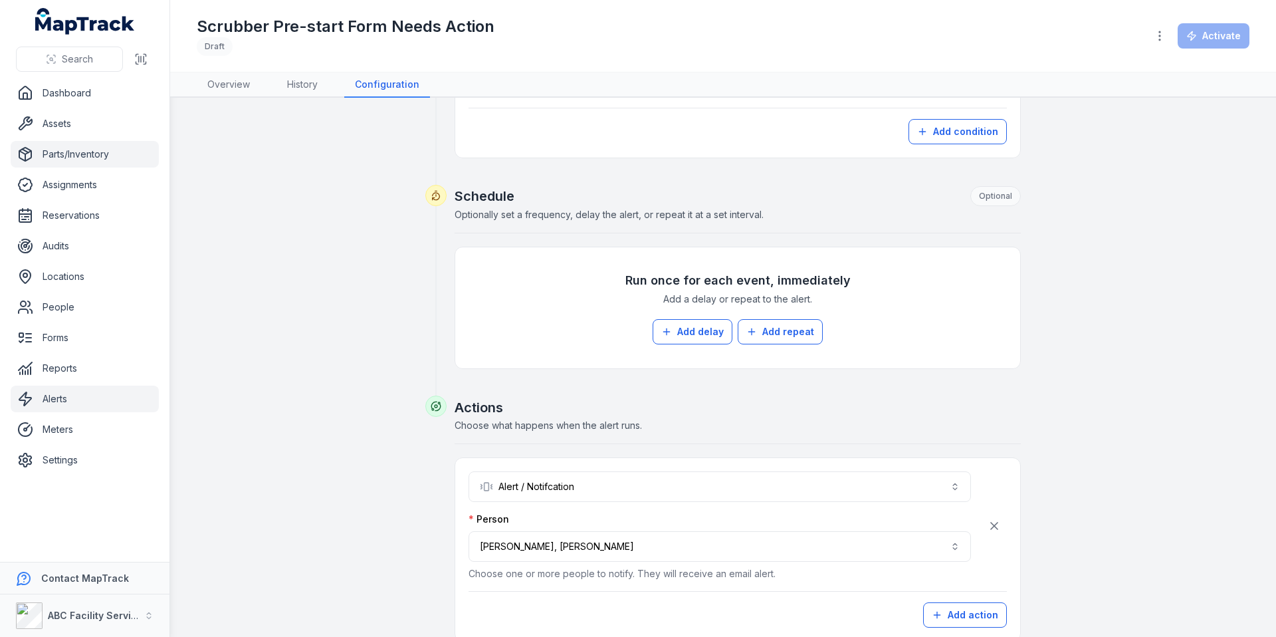
click at [74, 141] on link "Parts/Inventory" at bounding box center [85, 154] width 148 height 27
click at [74, 136] on link "Assets" at bounding box center [85, 123] width 148 height 27
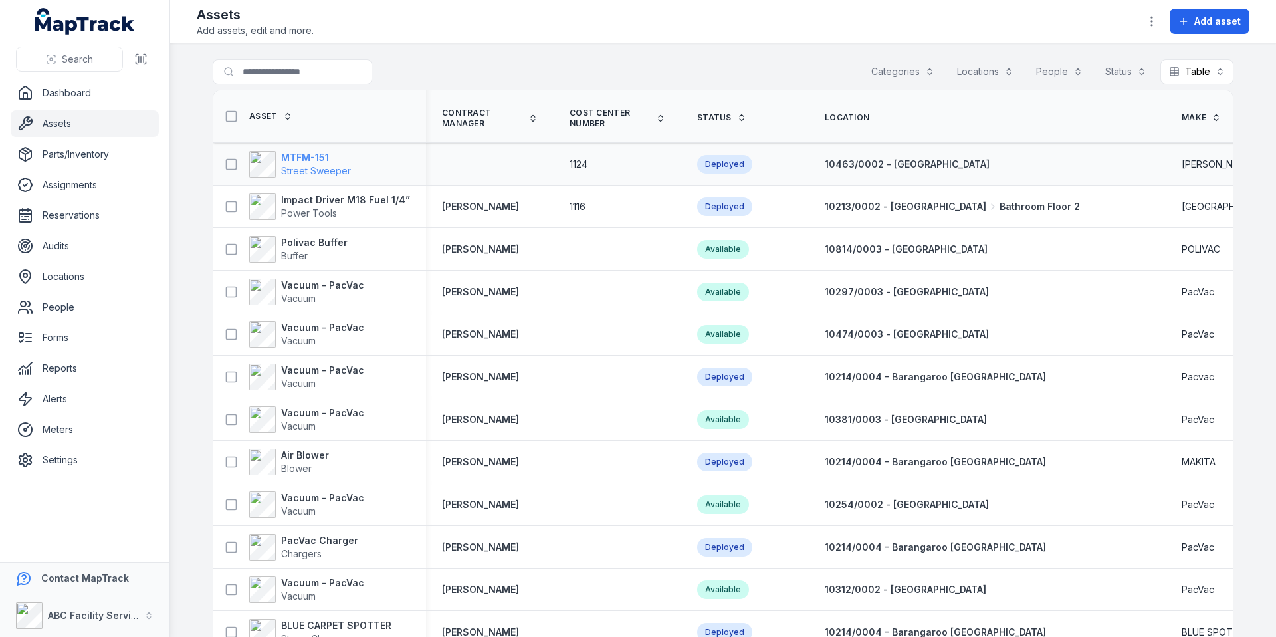
click at [319, 167] on span "Street Sweeper" at bounding box center [316, 170] width 70 height 11
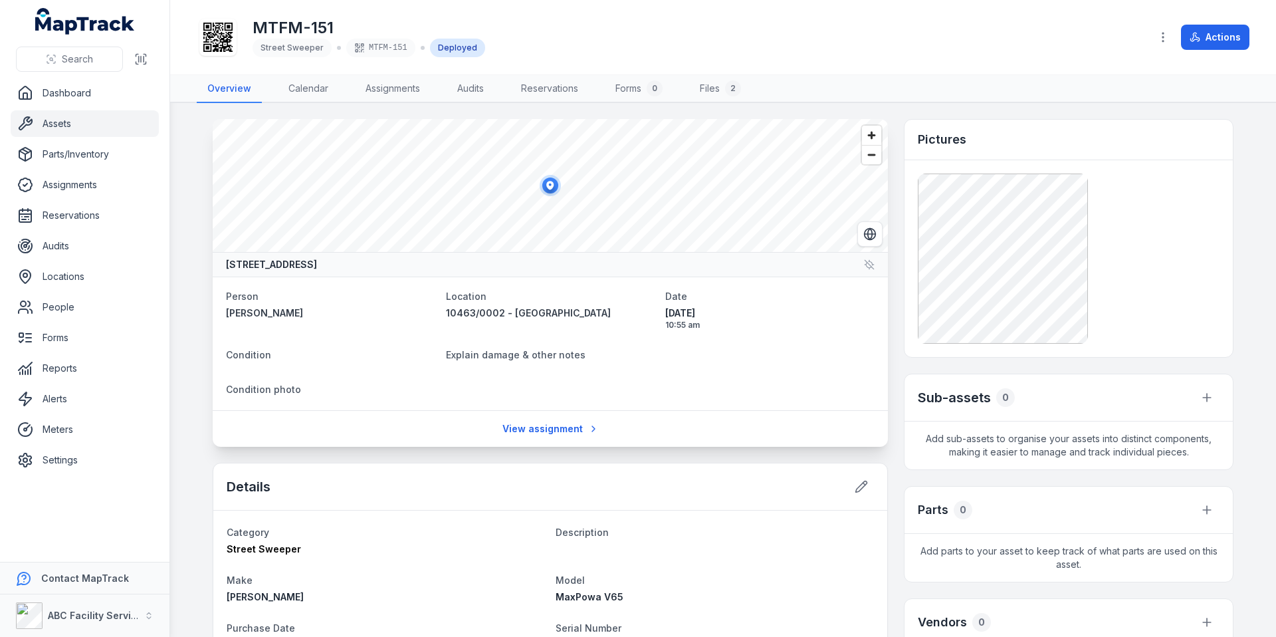
scroll to position [200, 0]
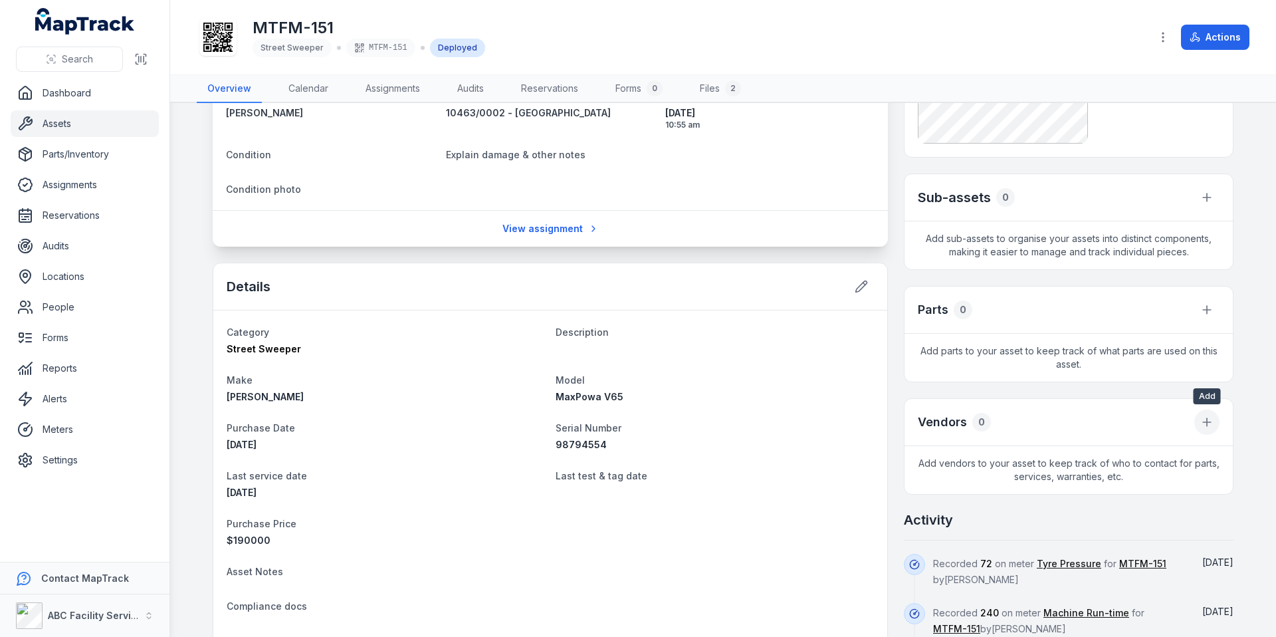
click at [1209, 422] on icon at bounding box center [1207, 422] width 8 height 0
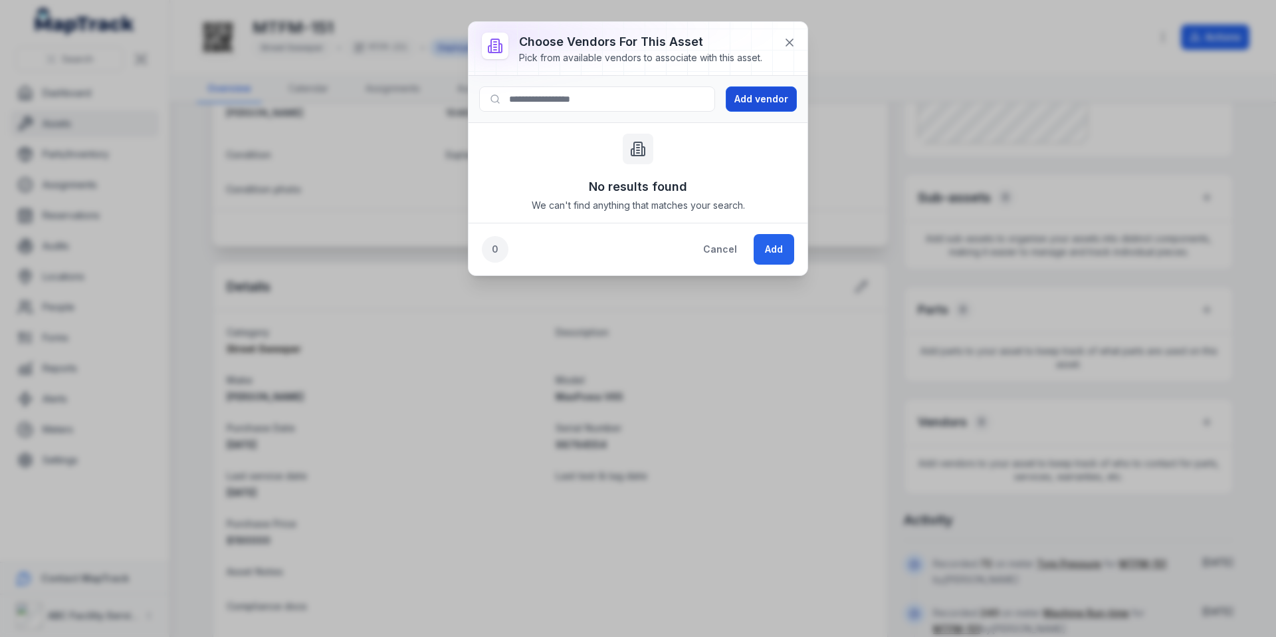
click at [740, 94] on button "Add vendor" at bounding box center [761, 98] width 71 height 25
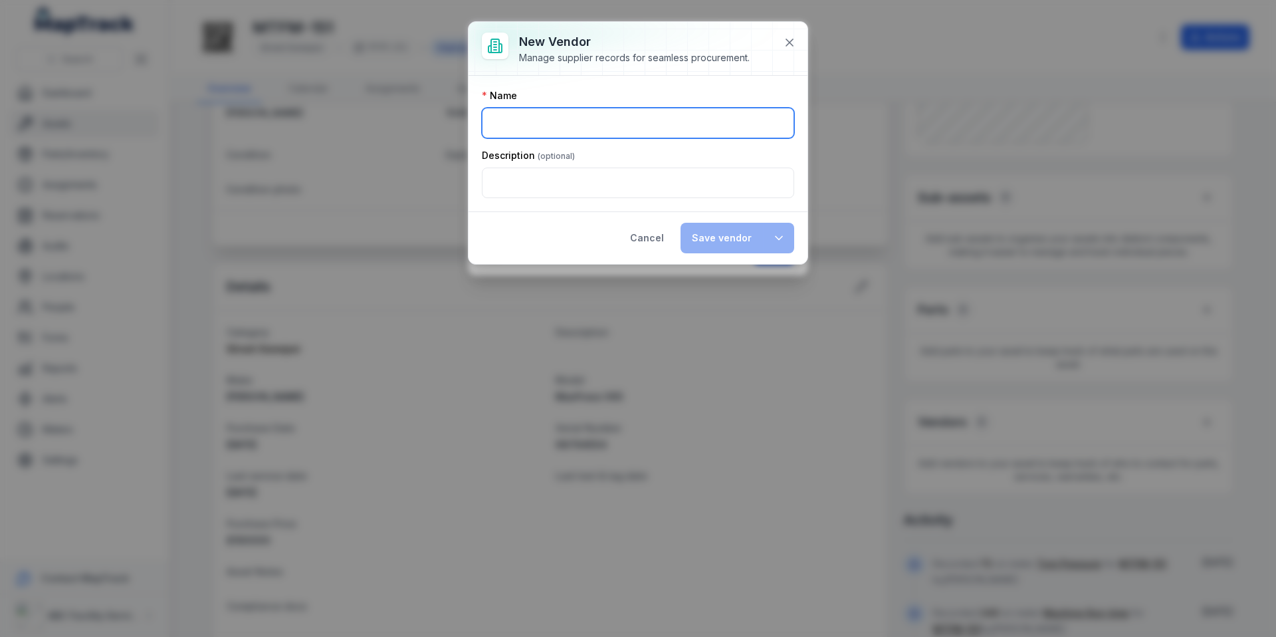
click at [618, 135] on input ":r2nr:-form-item-label" at bounding box center [638, 123] width 312 height 31
type input "*"
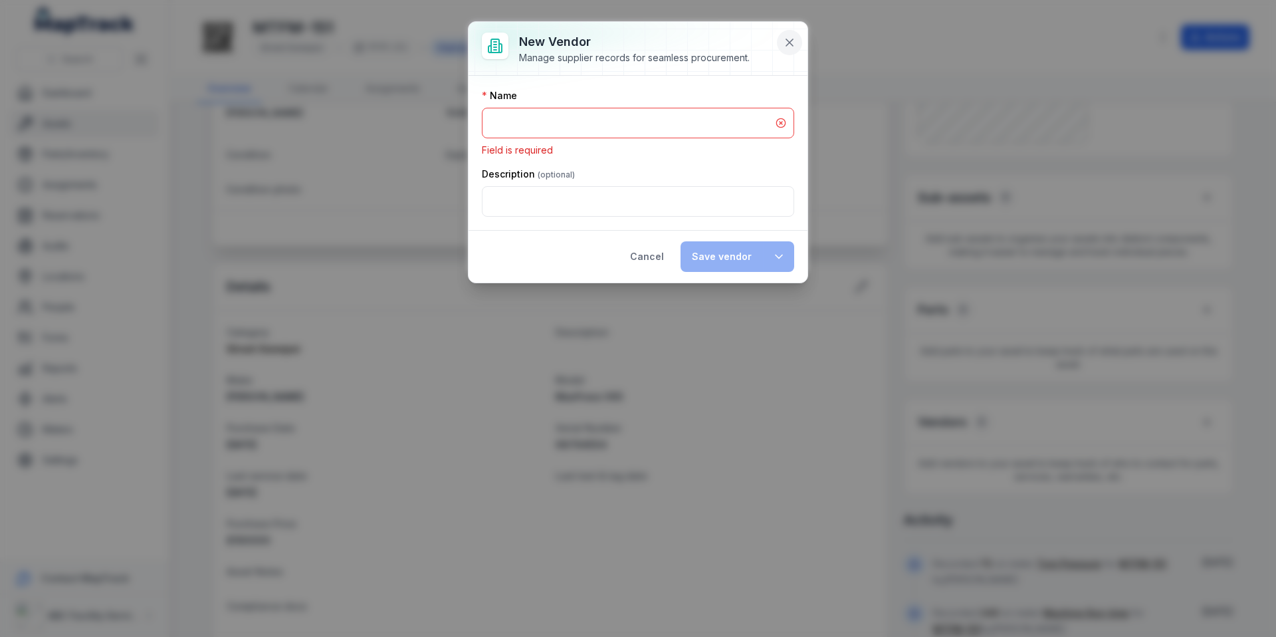
click at [792, 52] on button at bounding box center [789, 42] width 25 height 25
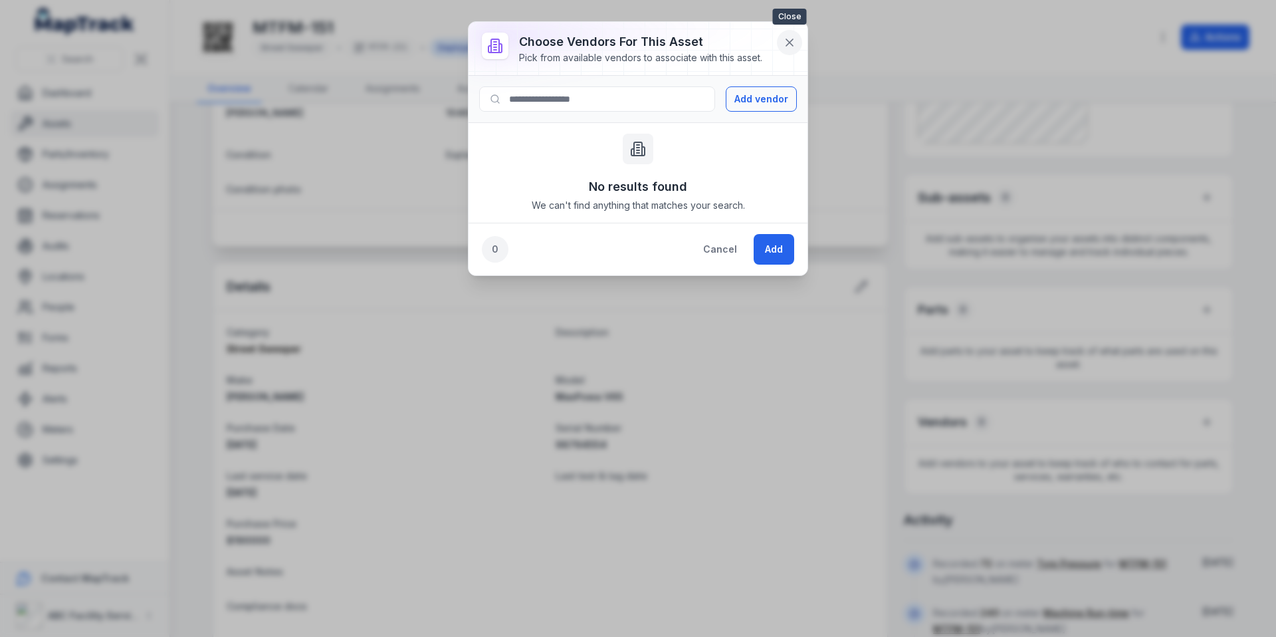
click at [790, 48] on icon at bounding box center [789, 42] width 13 height 13
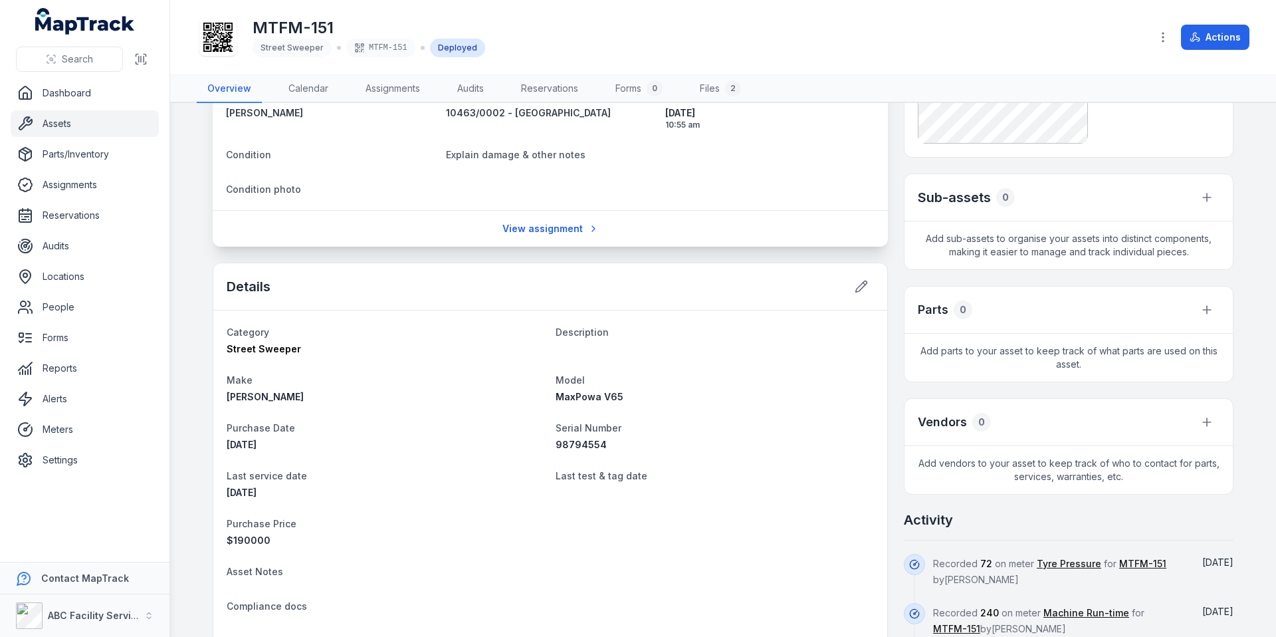
click at [278, 396] on div "[PERSON_NAME]" at bounding box center [386, 396] width 318 height 13
copy span "[PERSON_NAME]"
click at [766, 430] on dt "Serial Number" at bounding box center [715, 427] width 318 height 16
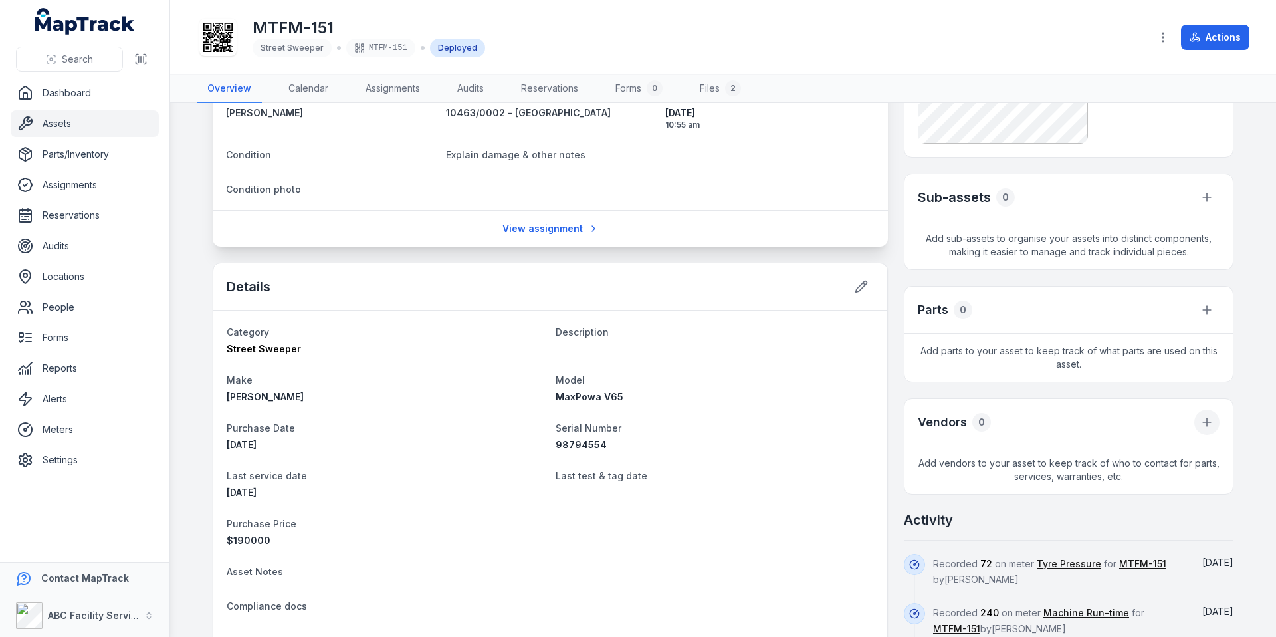
click at [1206, 430] on button at bounding box center [1206, 421] width 25 height 25
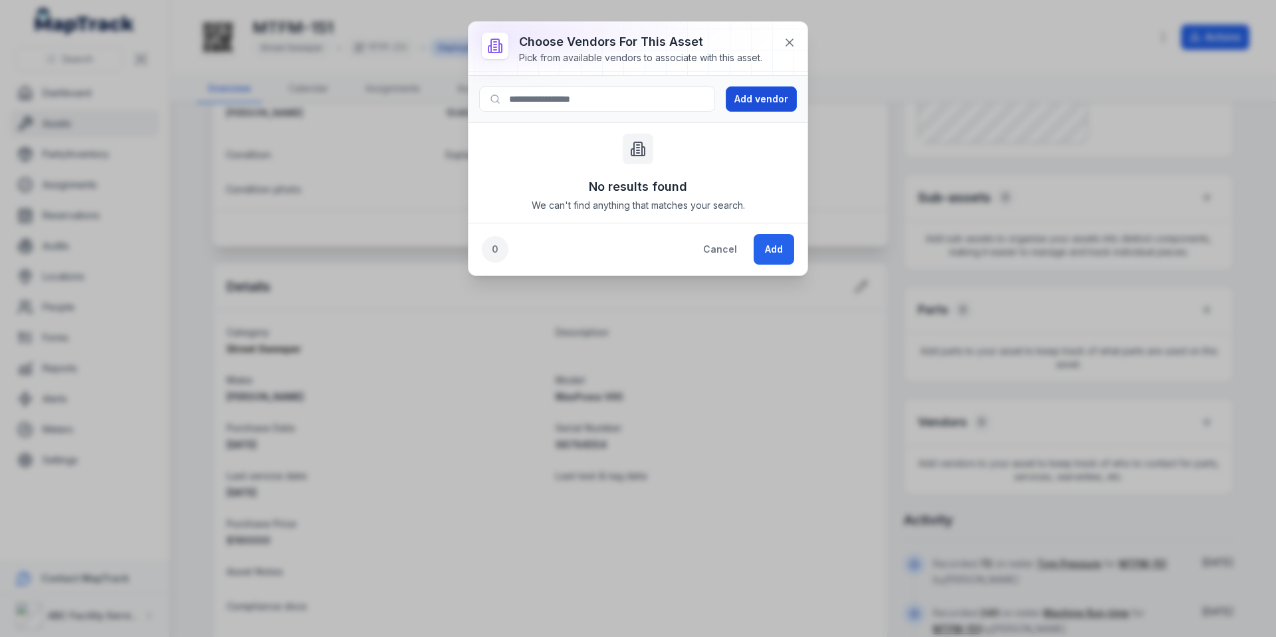
click at [733, 94] on button "Add vendor" at bounding box center [761, 98] width 71 height 25
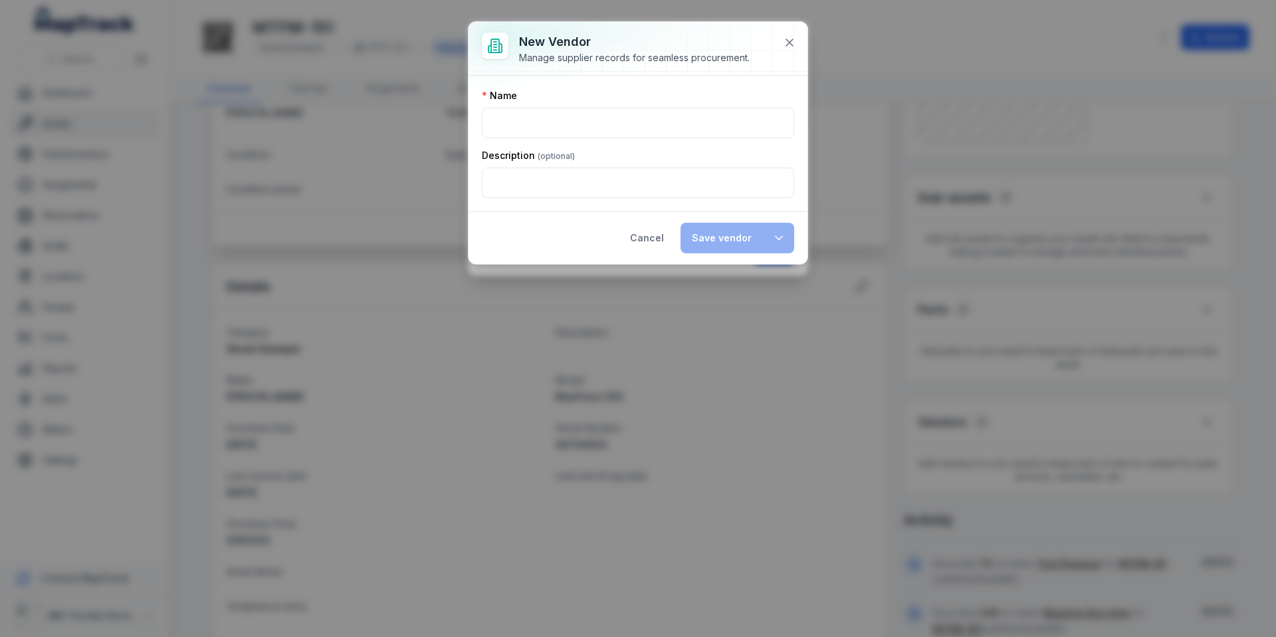
click at [532, 106] on div "Name" at bounding box center [638, 113] width 312 height 49
click at [532, 116] on input ":r2oa:-form-item-label" at bounding box center [638, 123] width 312 height 31
paste input "******"
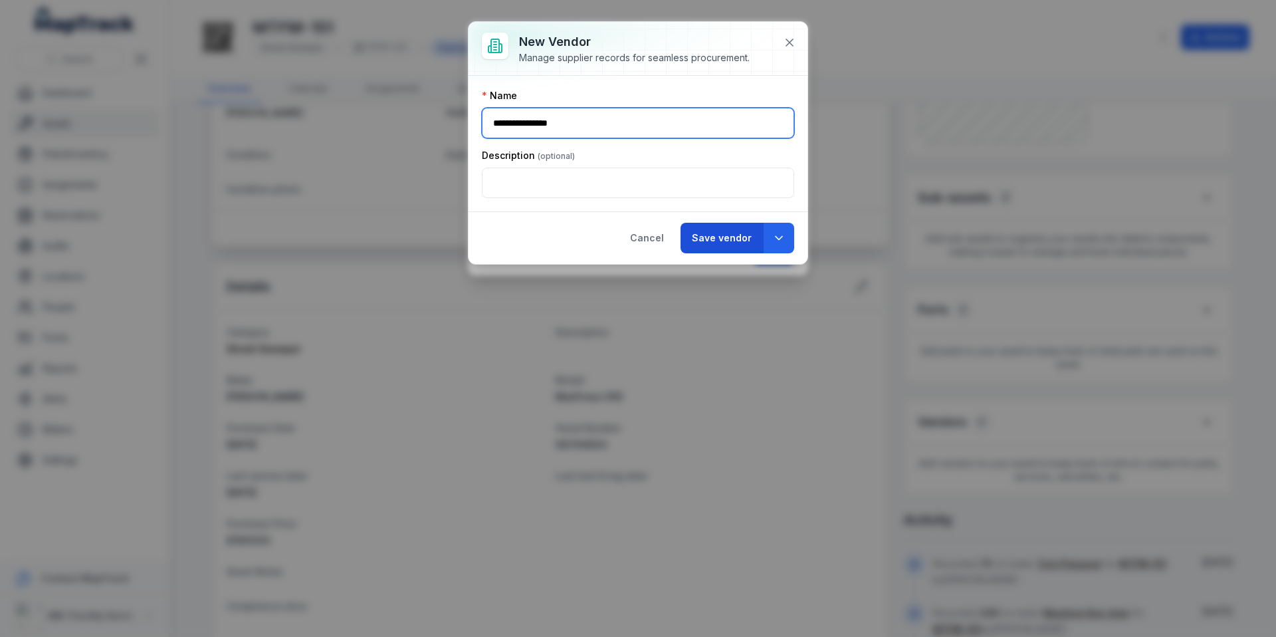
type input "**********"
click at [742, 248] on button "Save vendor" at bounding box center [722, 238] width 82 height 31
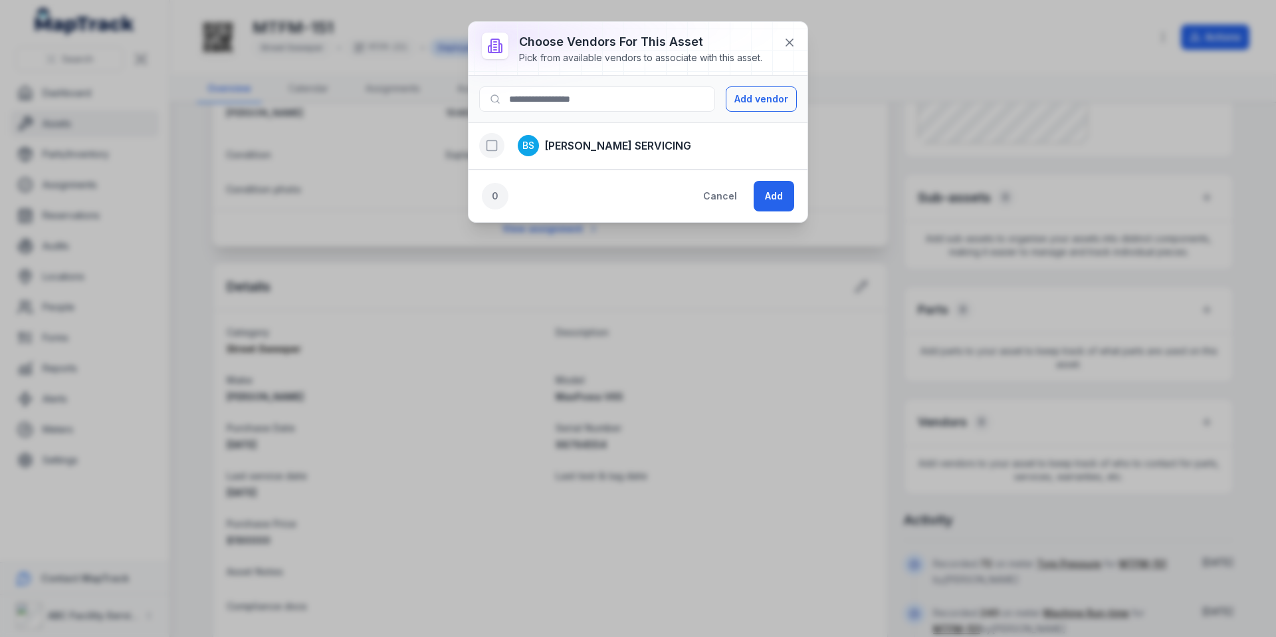
click at [501, 147] on button "button" at bounding box center [491, 145] width 25 height 25
click at [780, 193] on button "Add" at bounding box center [774, 196] width 41 height 31
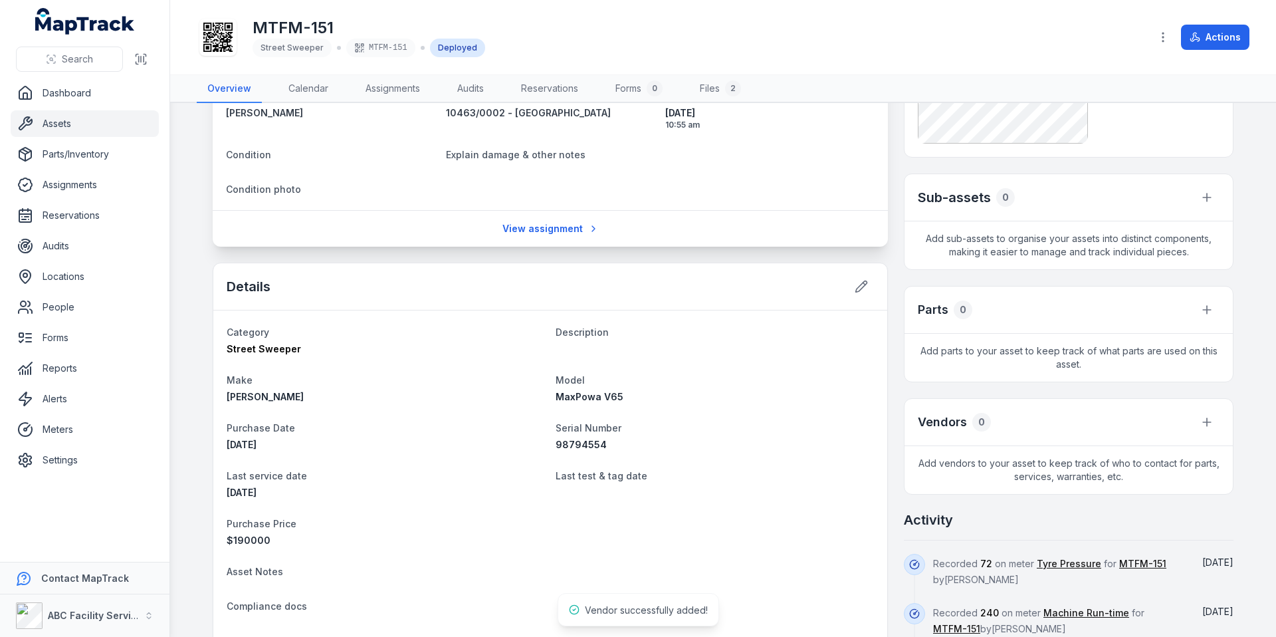
scroll to position [211, 0]
